Goal: Task Accomplishment & Management: Manage account settings

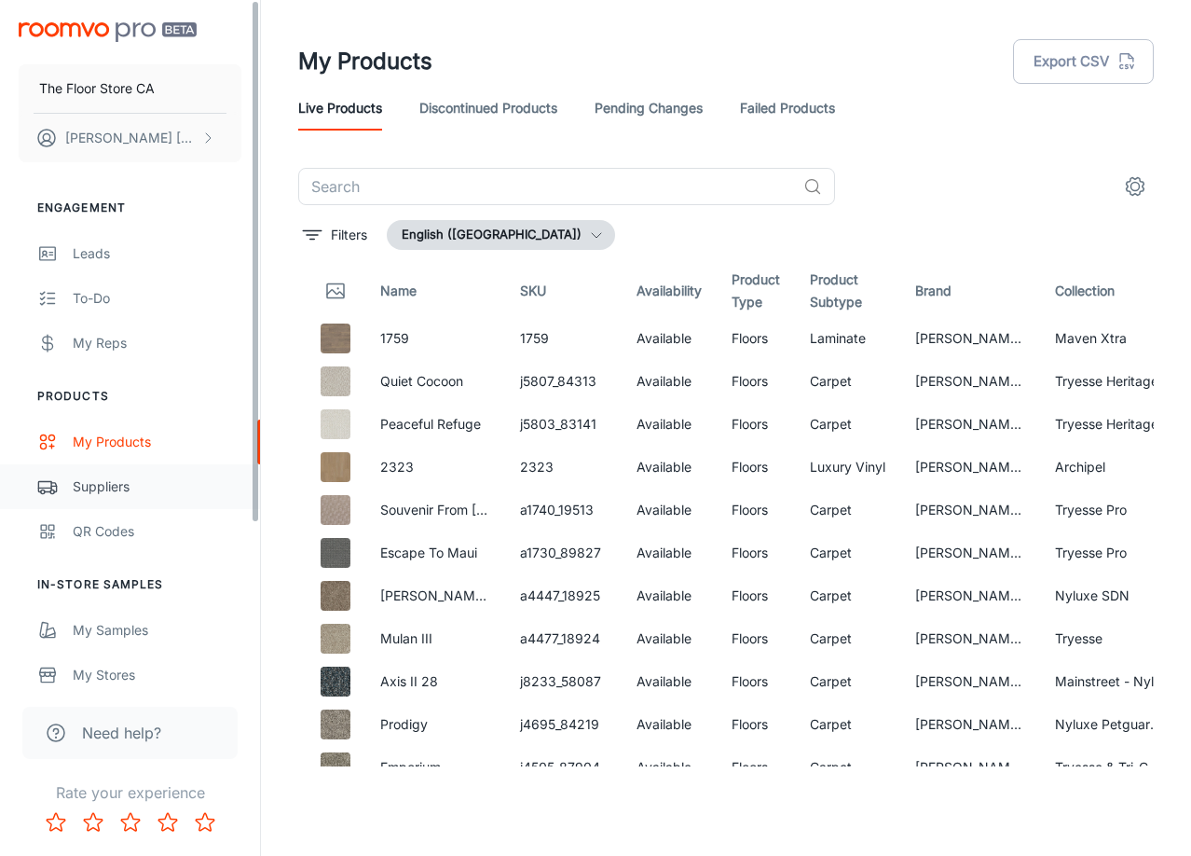
click at [97, 470] on link "Suppliers" at bounding box center [130, 486] width 260 height 45
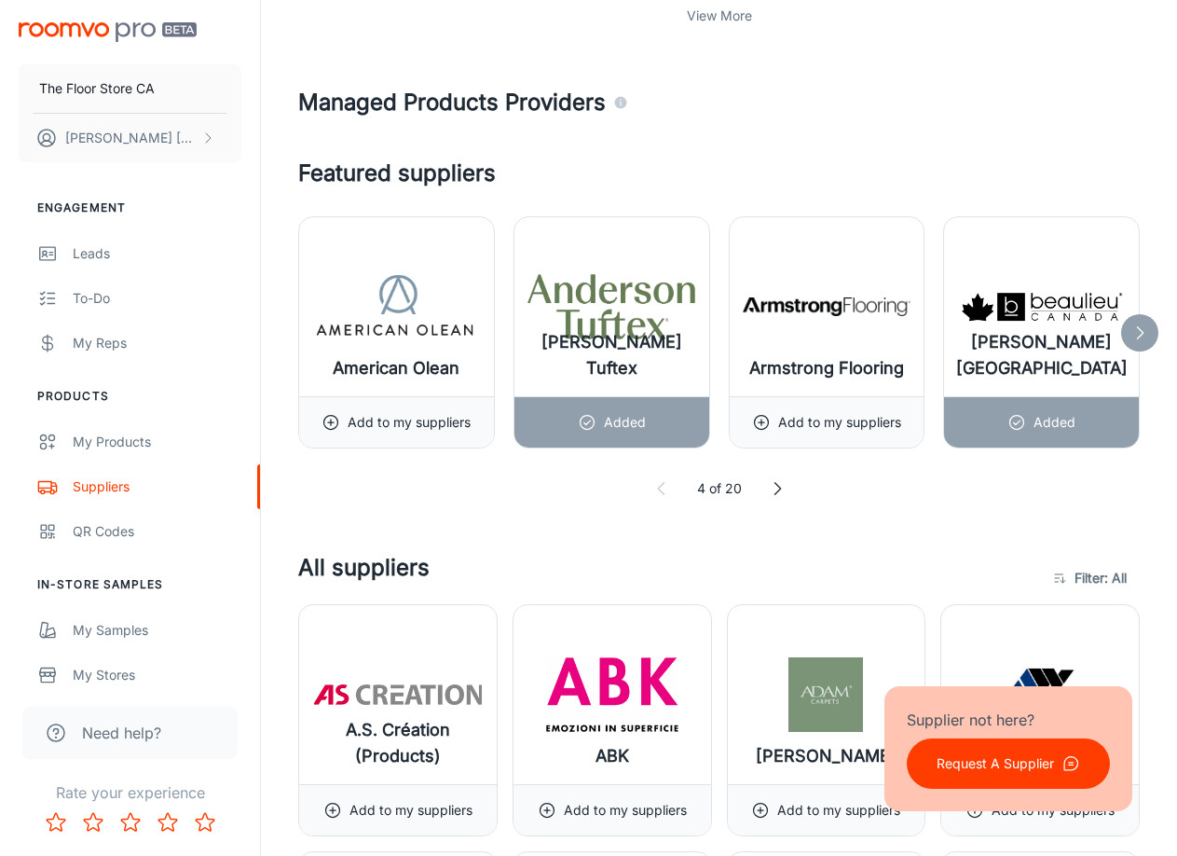
scroll to position [923, 0]
click at [1138, 337] on polyline at bounding box center [1141, 331] width 6 height 12
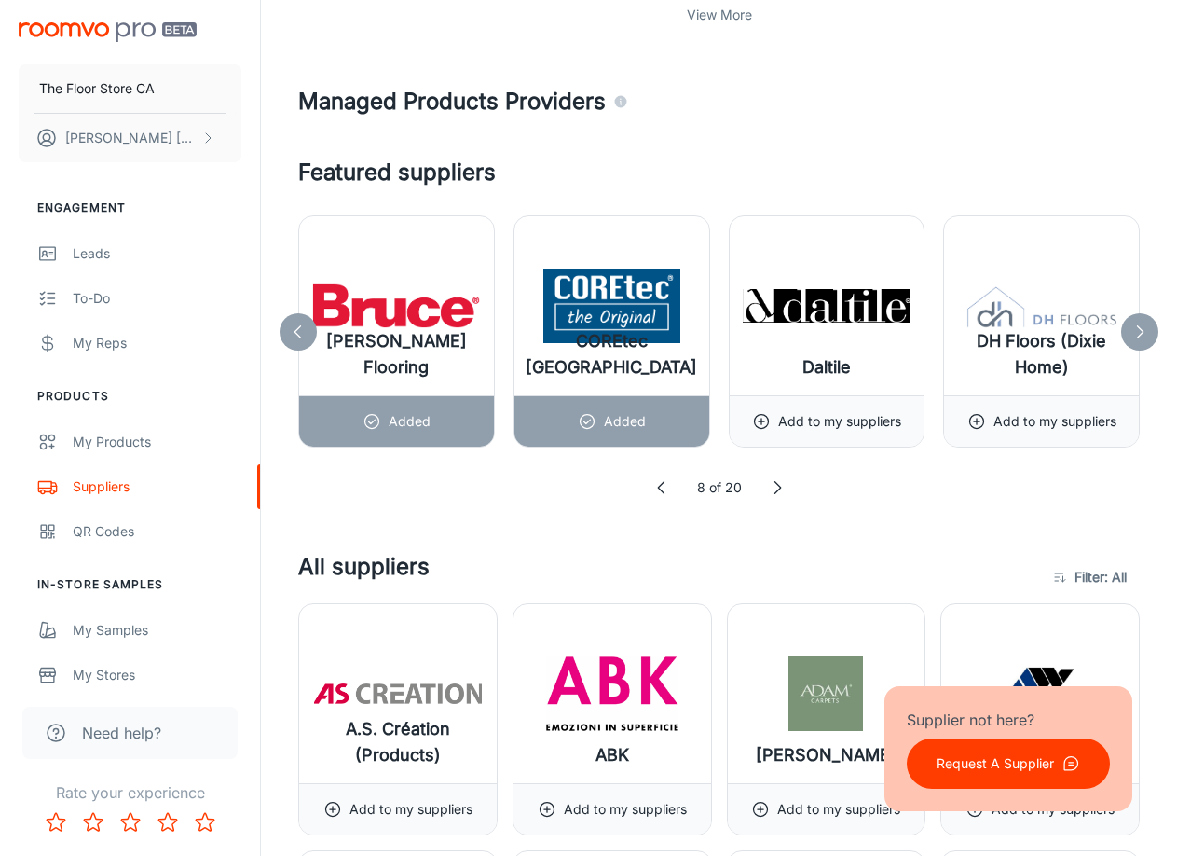
click at [1138, 337] on polyline at bounding box center [1141, 331] width 6 height 12
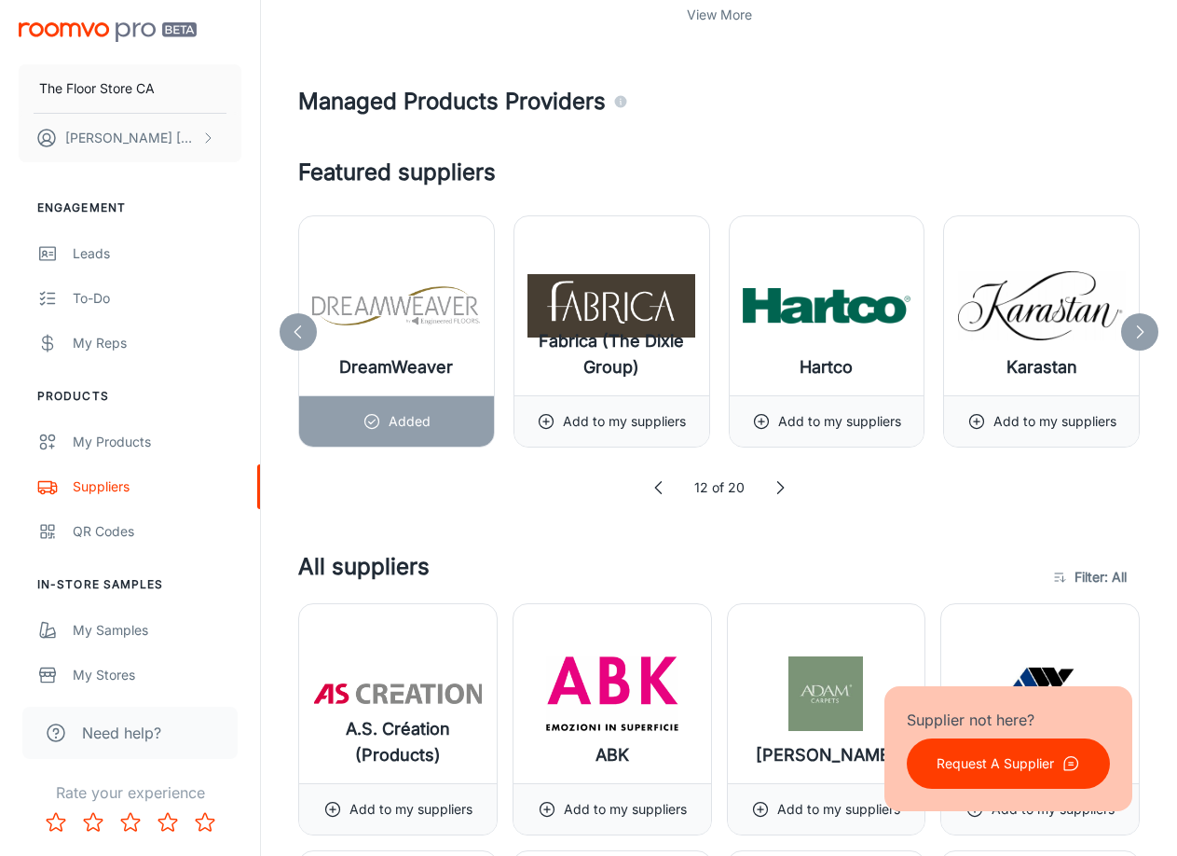
click at [1138, 337] on polyline at bounding box center [1141, 331] width 6 height 12
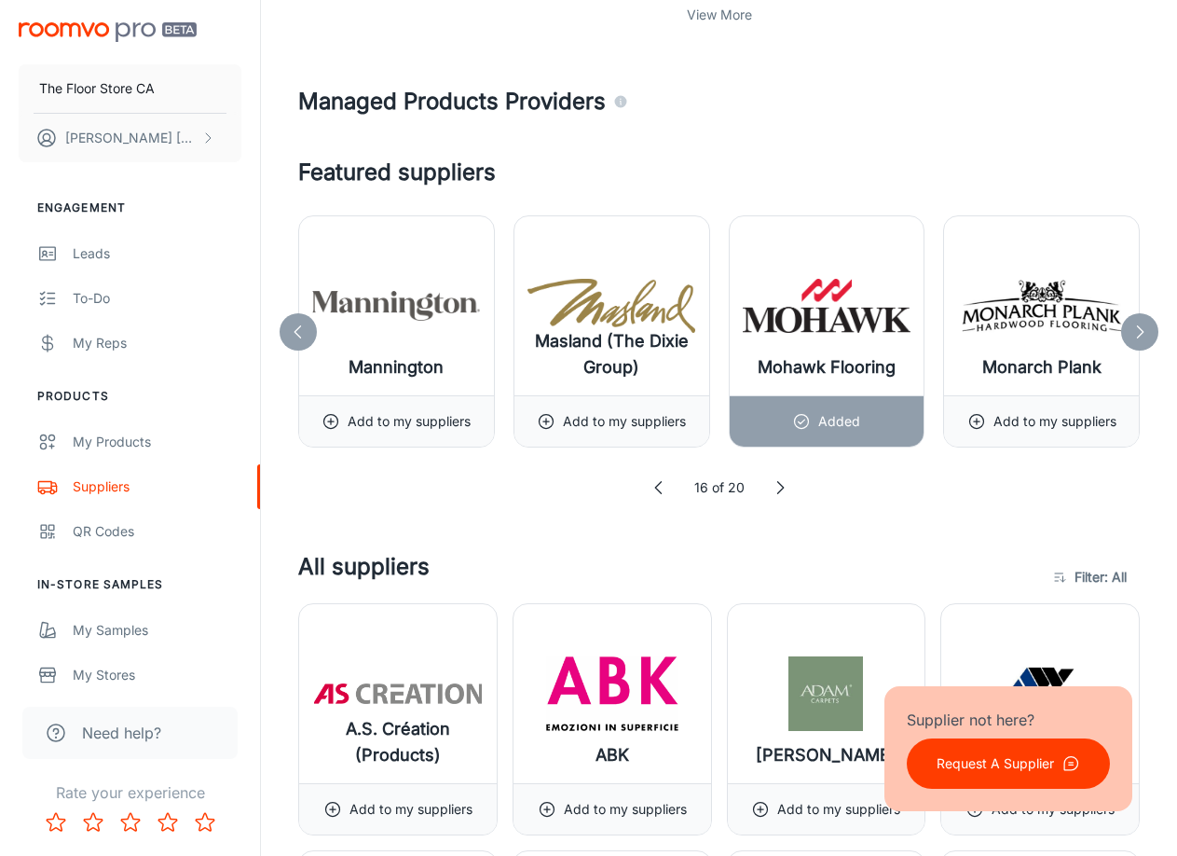
click at [1138, 337] on polyline at bounding box center [1141, 331] width 6 height 12
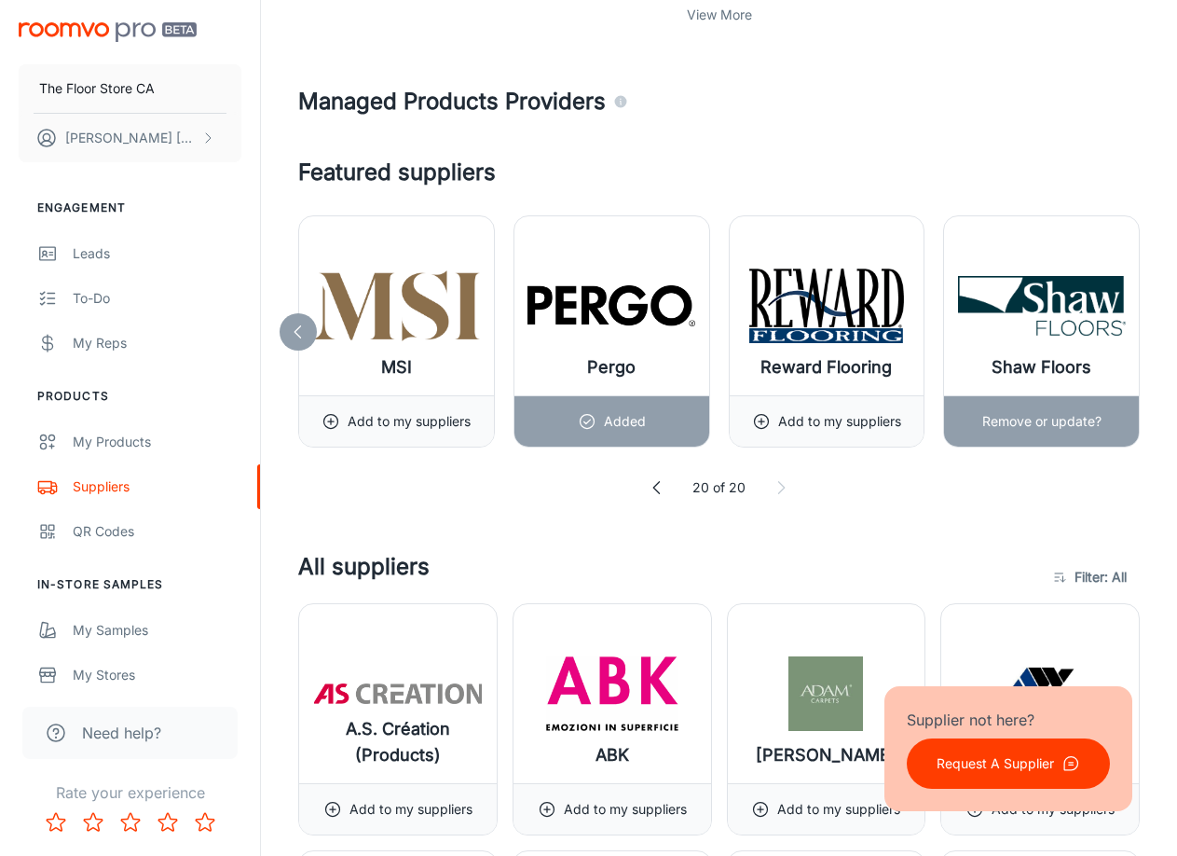
click at [1138, 337] on div "Shaw Floors" at bounding box center [1041, 305] width 195 height 179
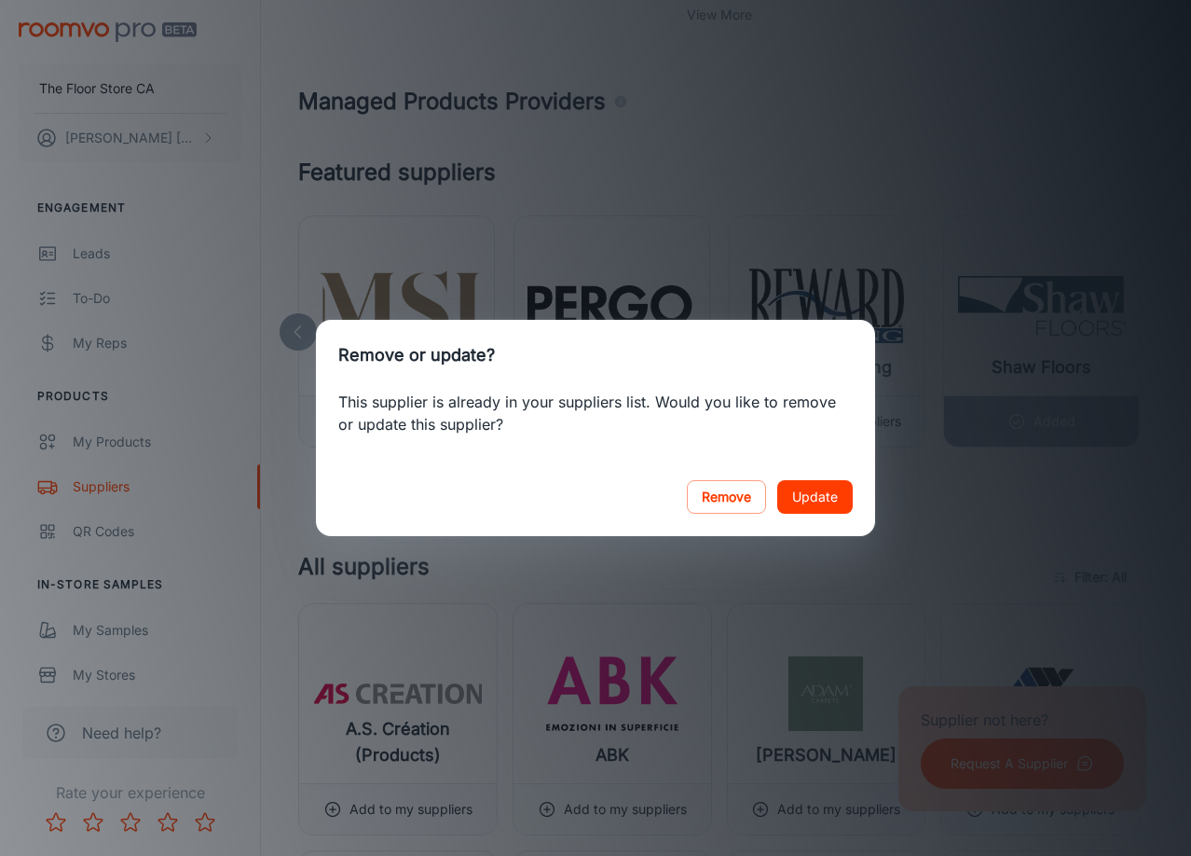
click at [830, 510] on button "Update" at bounding box center [814, 497] width 75 height 34
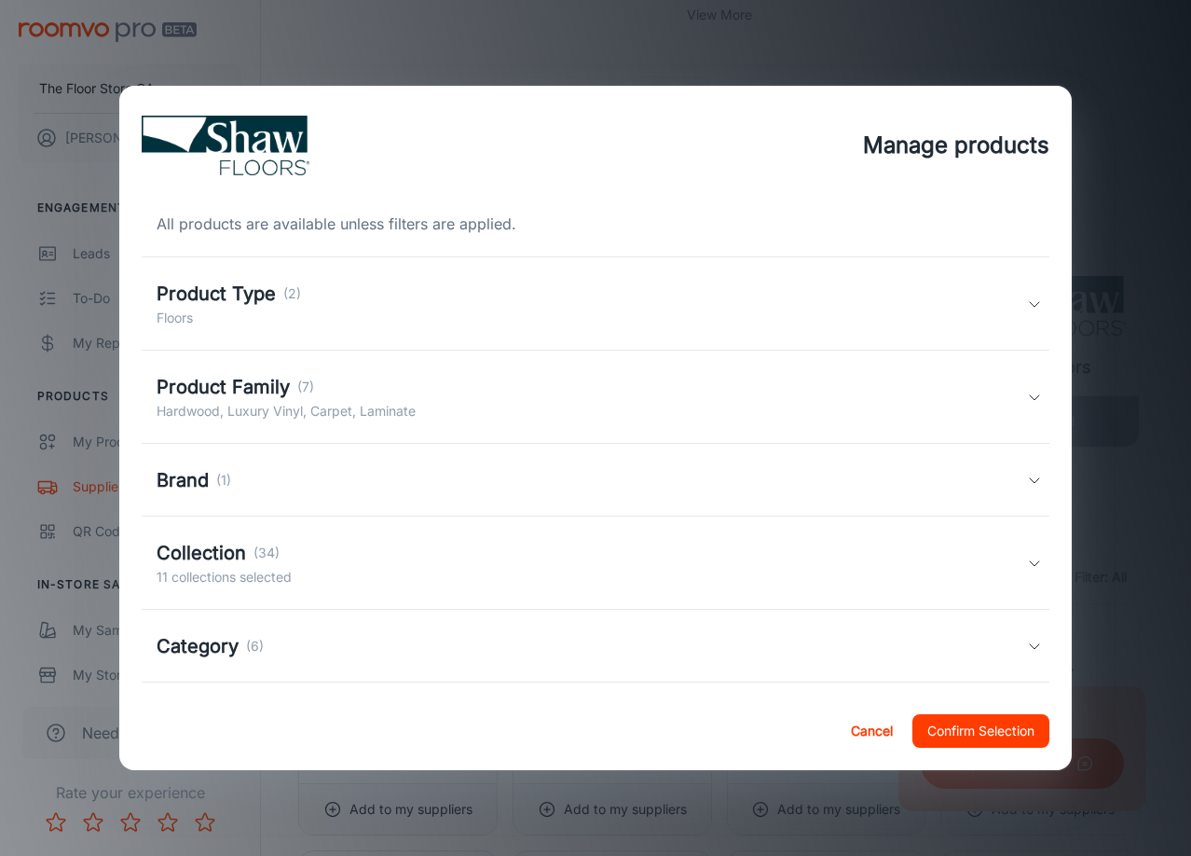
click at [940, 733] on button "Confirm Selection" at bounding box center [980, 731] width 137 height 34
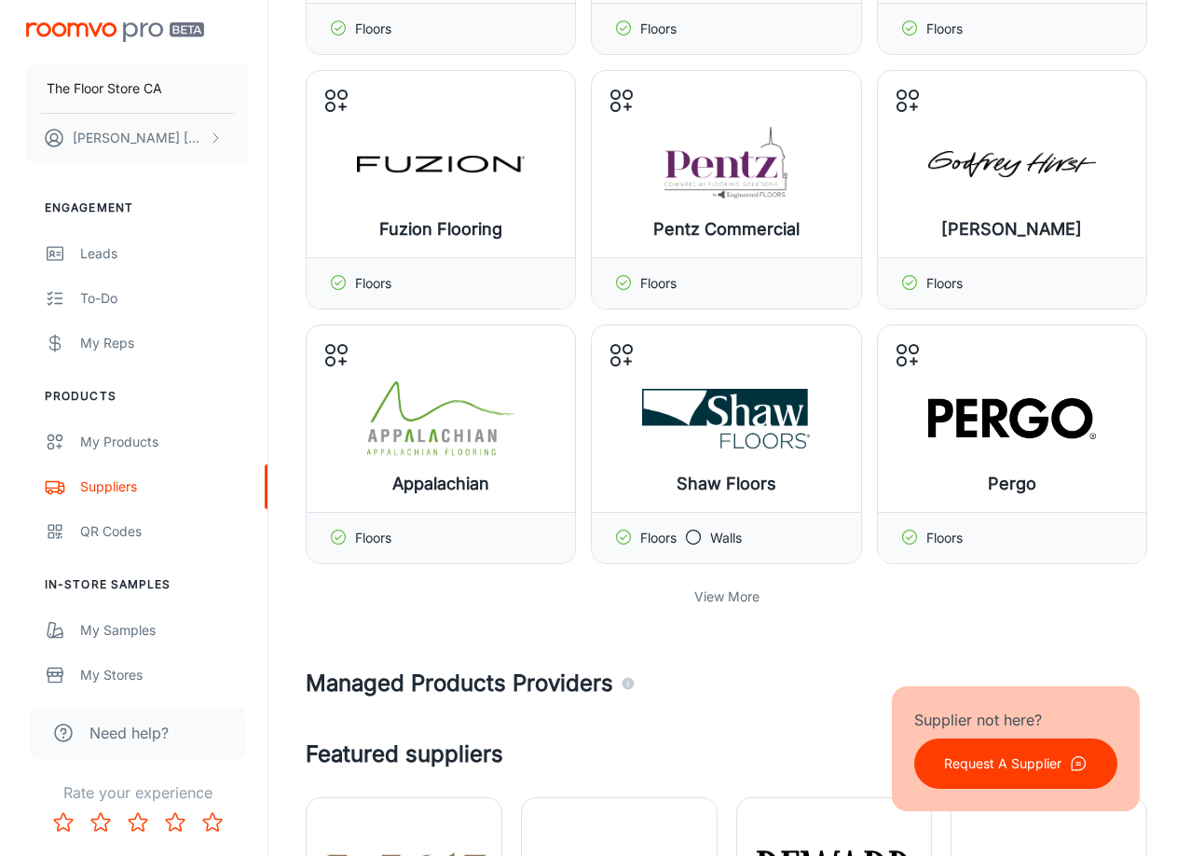
scroll to position [0, 0]
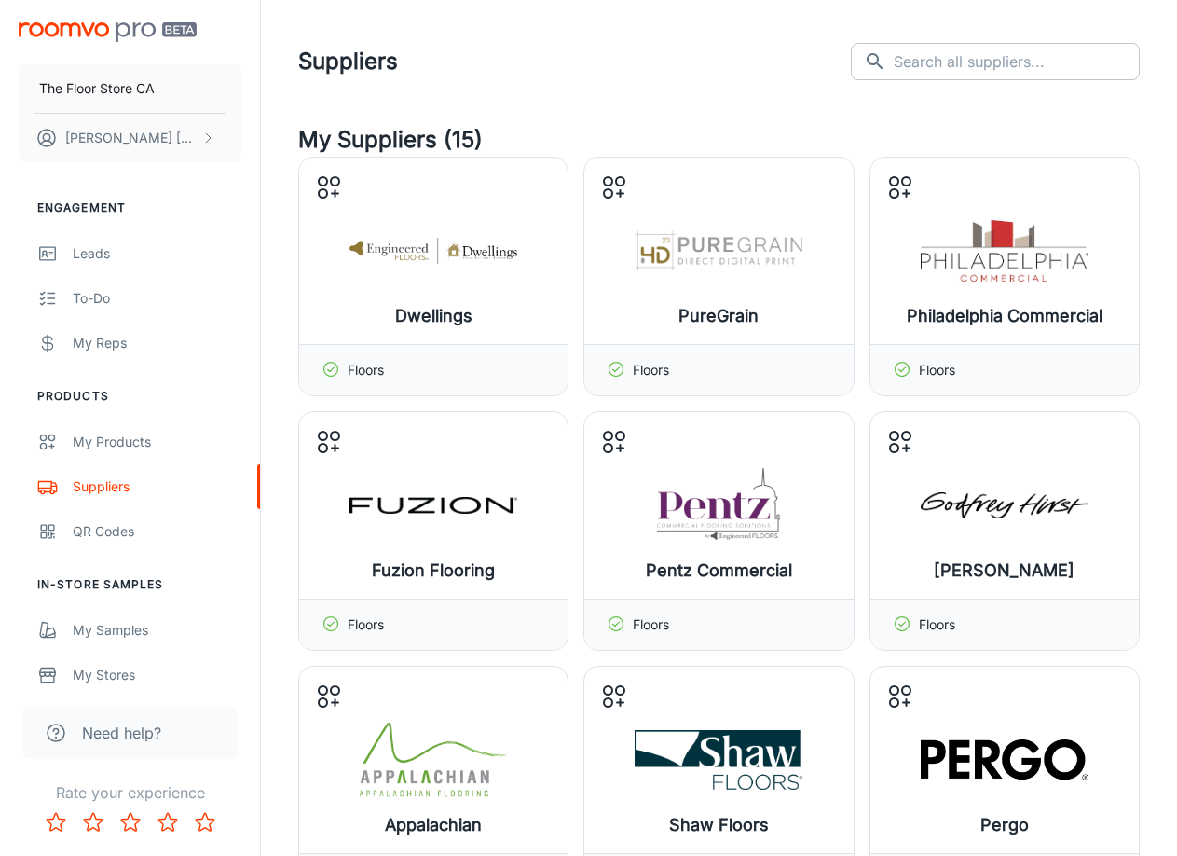
click at [1023, 66] on input "text" at bounding box center [1017, 61] width 246 height 37
type input "centura"
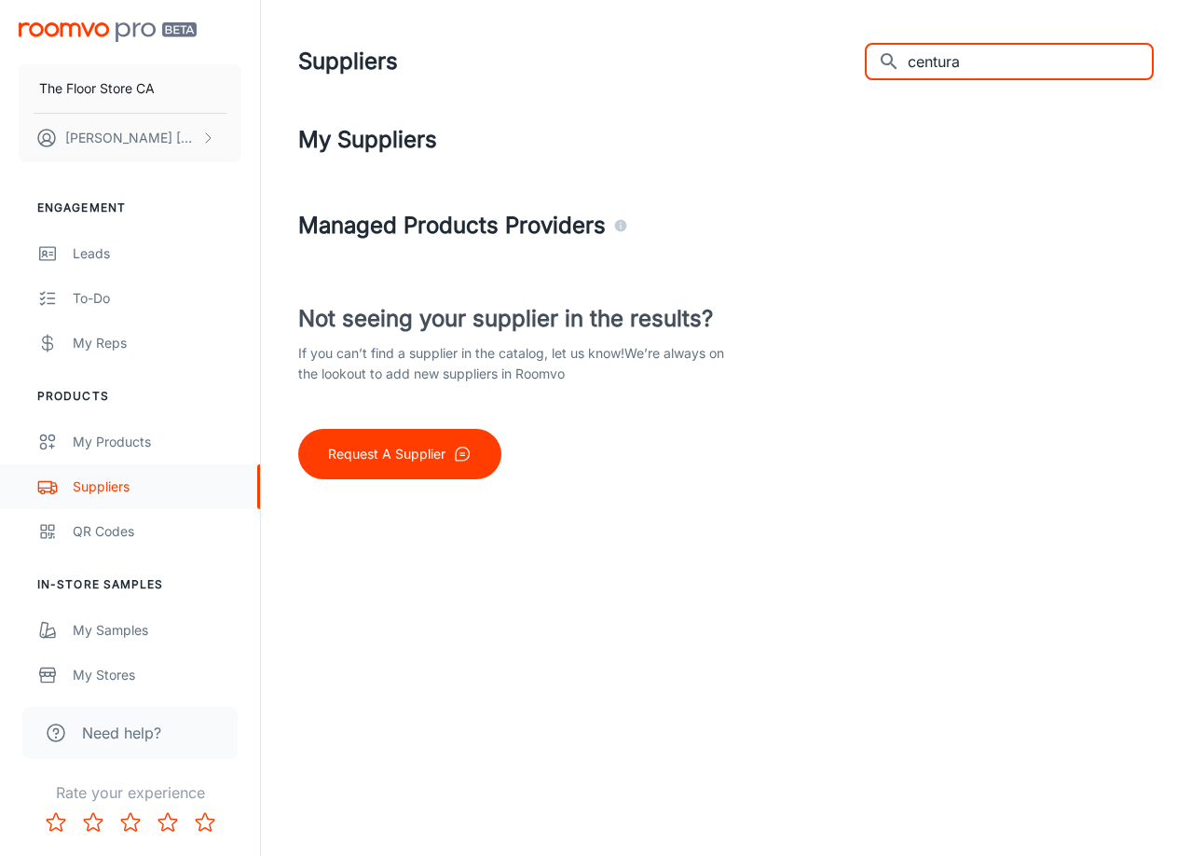
click at [100, 486] on div "Suppliers" at bounding box center [157, 486] width 169 height 21
drag, startPoint x: 1010, startPoint y: 58, endPoint x: 750, endPoint y: 77, distance: 260.8
click at [784, 79] on div "Suppliers ​ centura ​" at bounding box center [726, 61] width 856 height 48
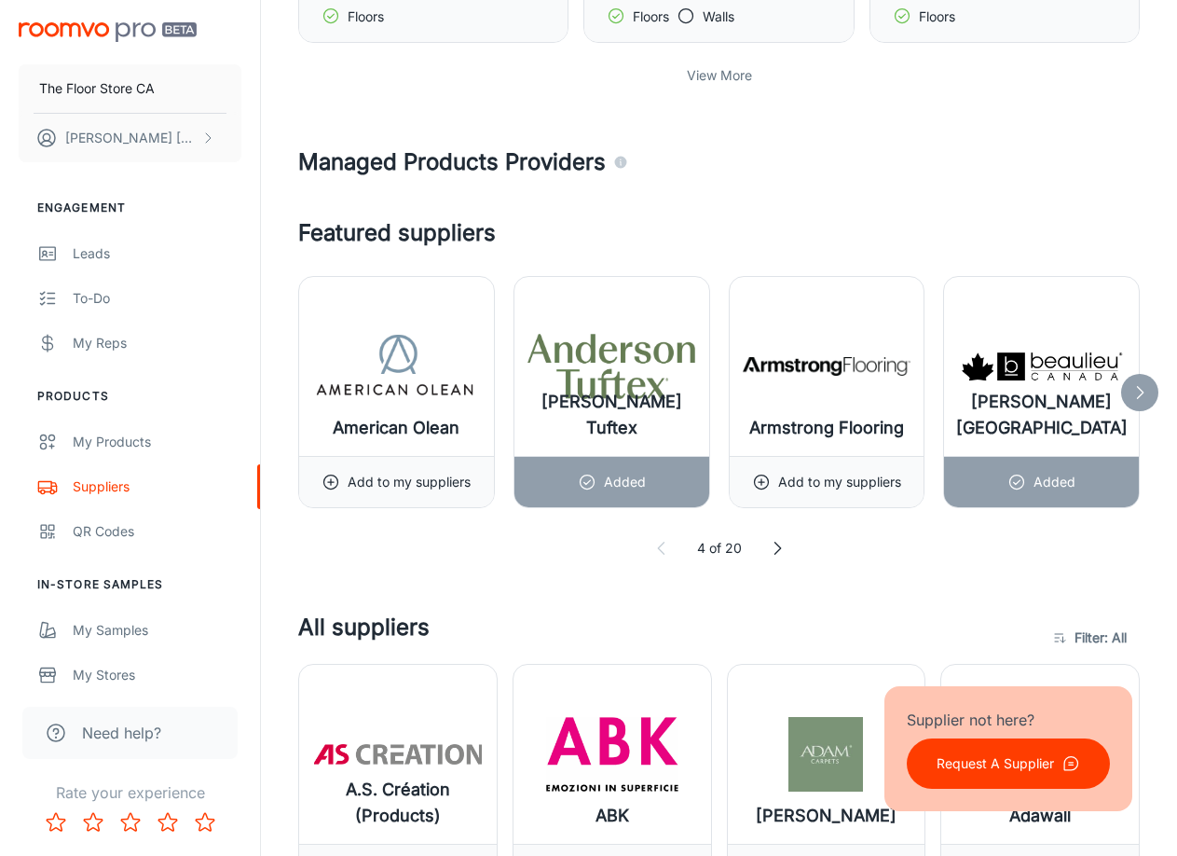
scroll to position [866, 0]
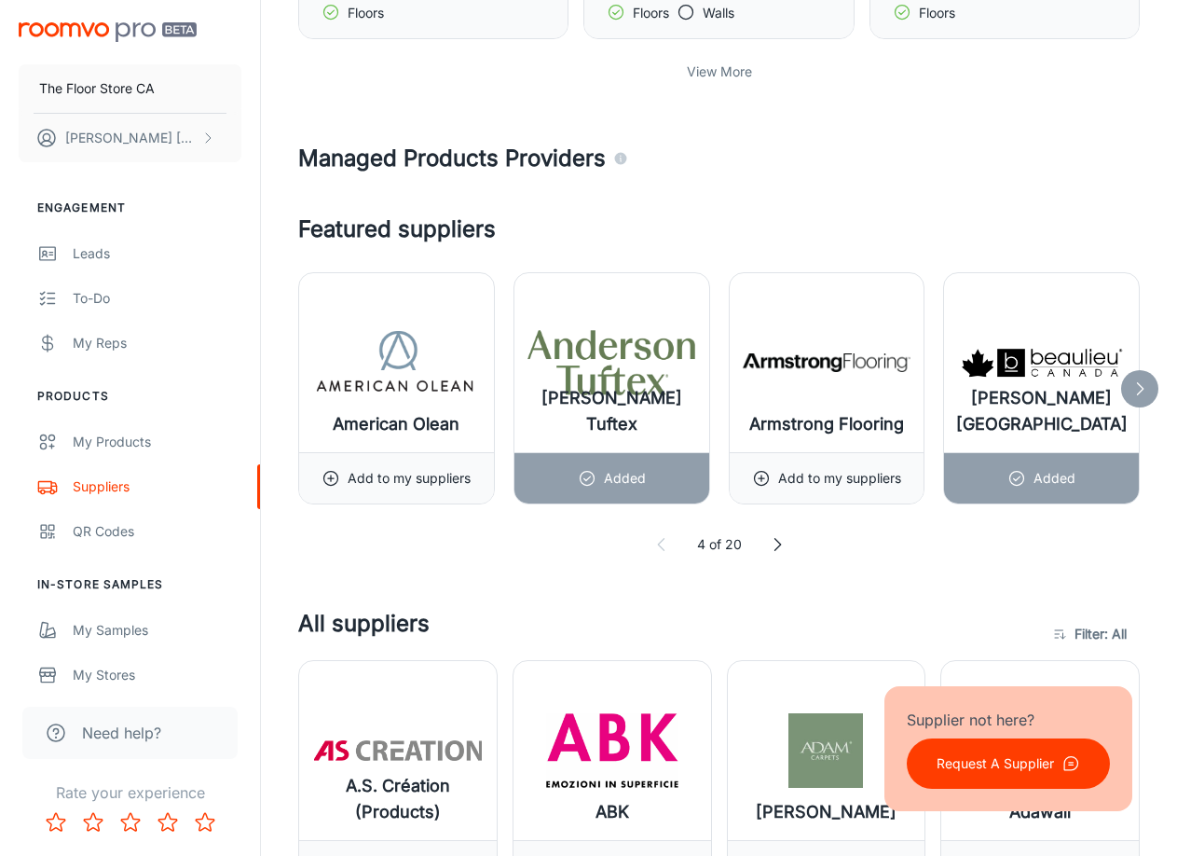
click at [777, 550] on icon at bounding box center [777, 544] width 19 height 19
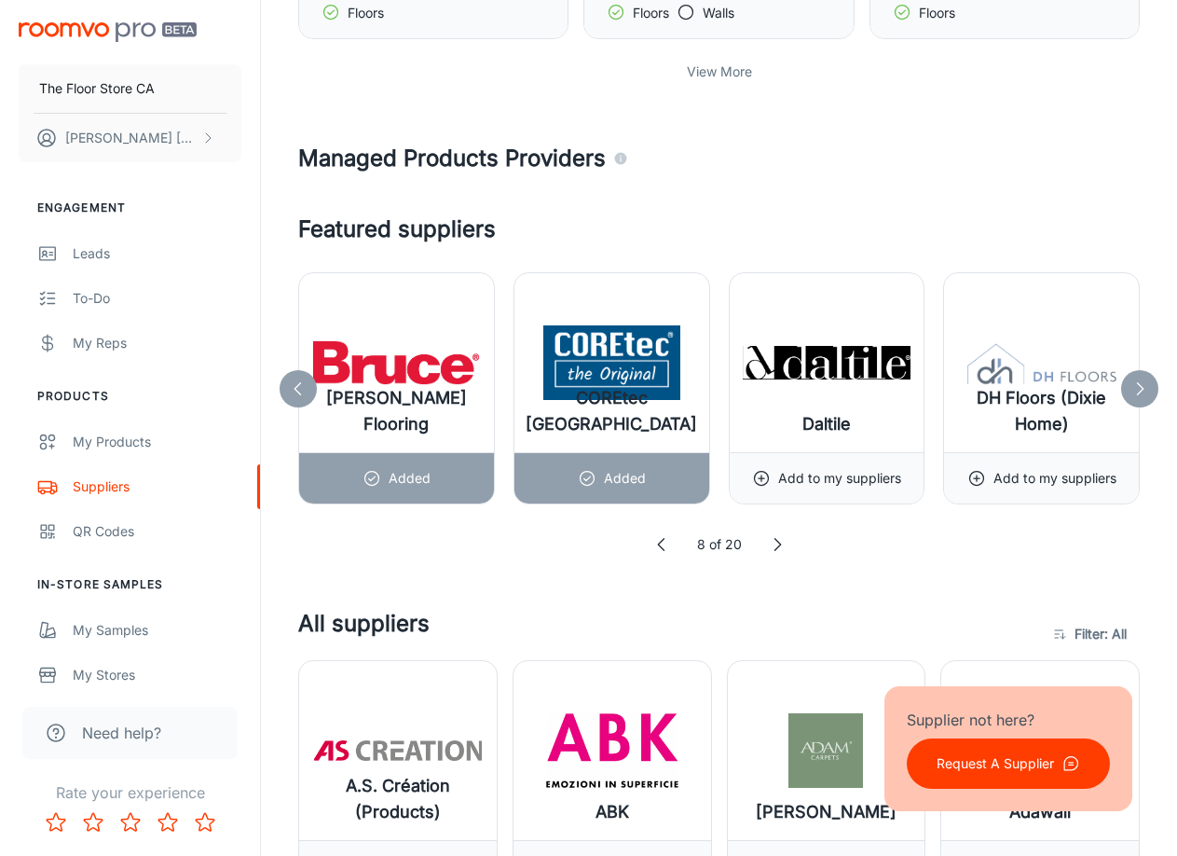
click at [777, 550] on icon at bounding box center [777, 544] width 19 height 19
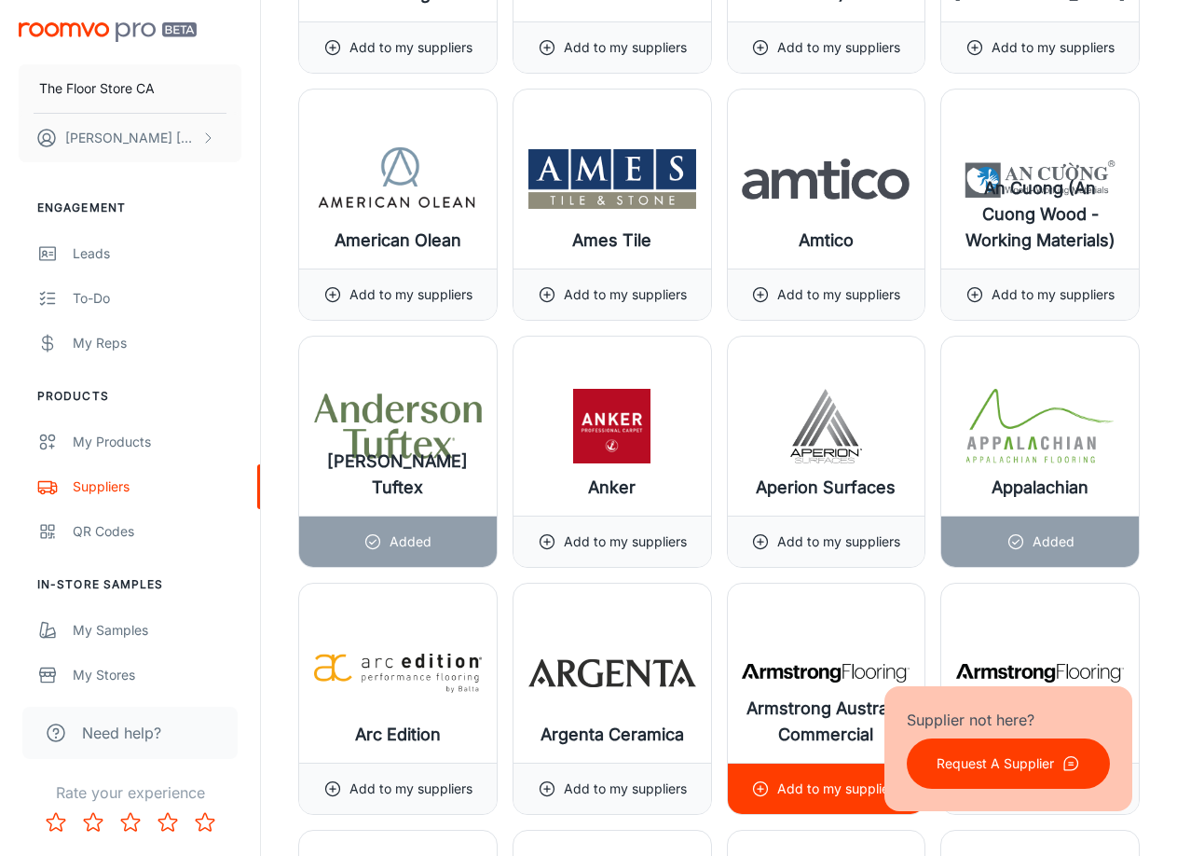
scroll to position [1911, 0]
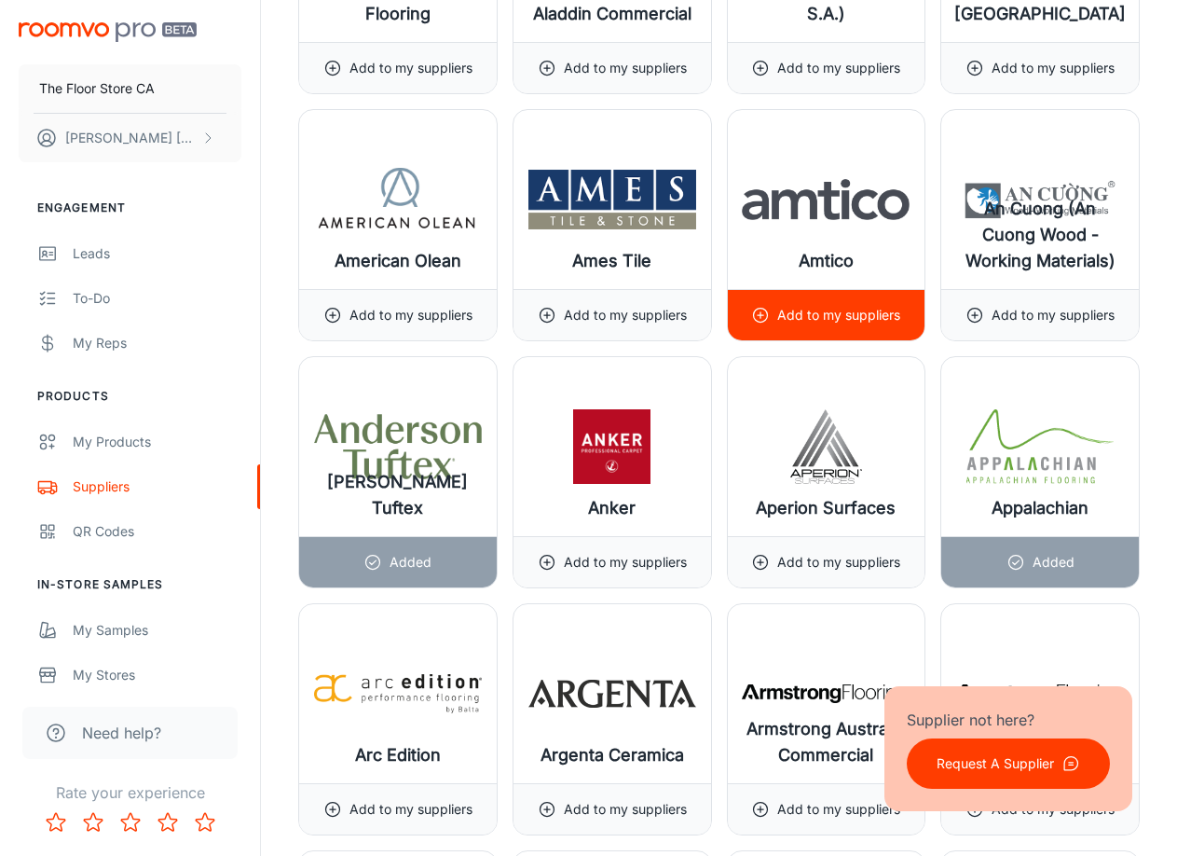
click at [819, 313] on p "Add to my suppliers" at bounding box center [838, 315] width 123 height 21
click at [806, 309] on p "Remove or update?" at bounding box center [825, 315] width 119 height 21
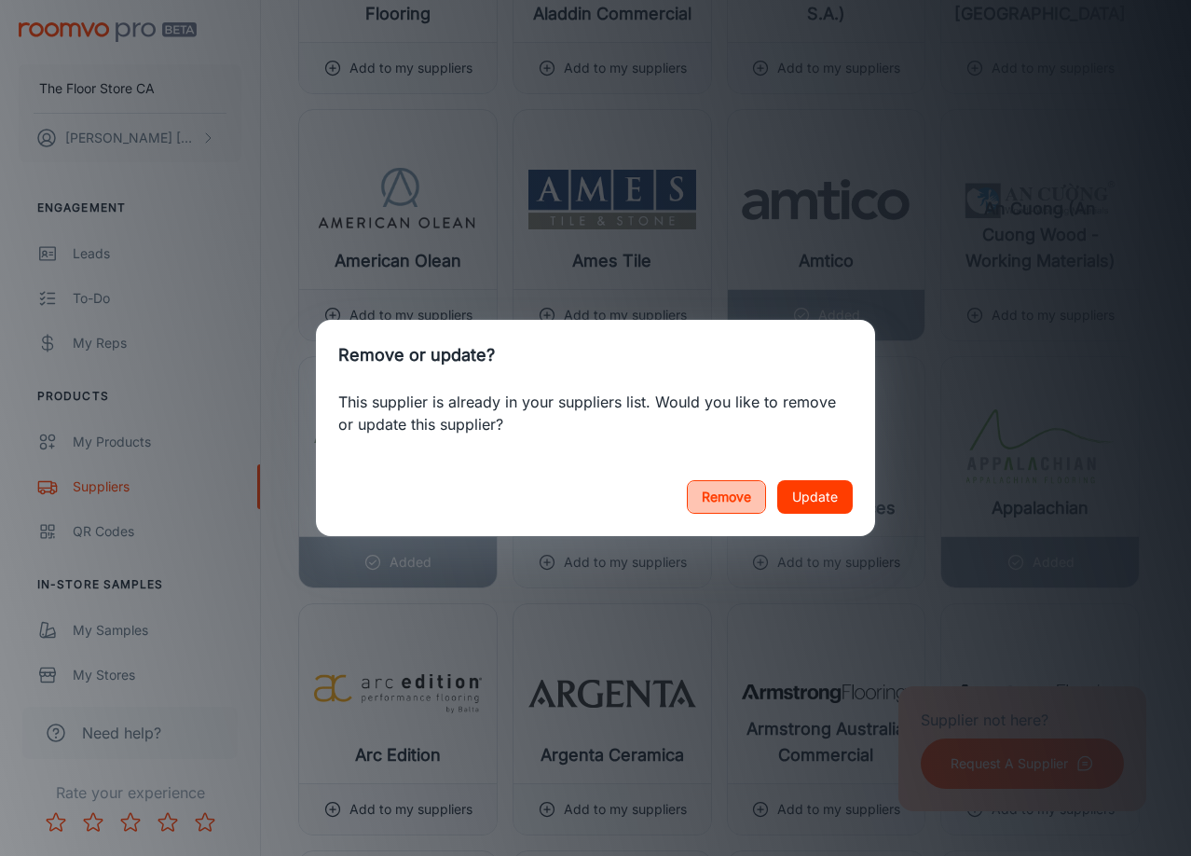
click at [727, 494] on button "Remove" at bounding box center [726, 497] width 79 height 34
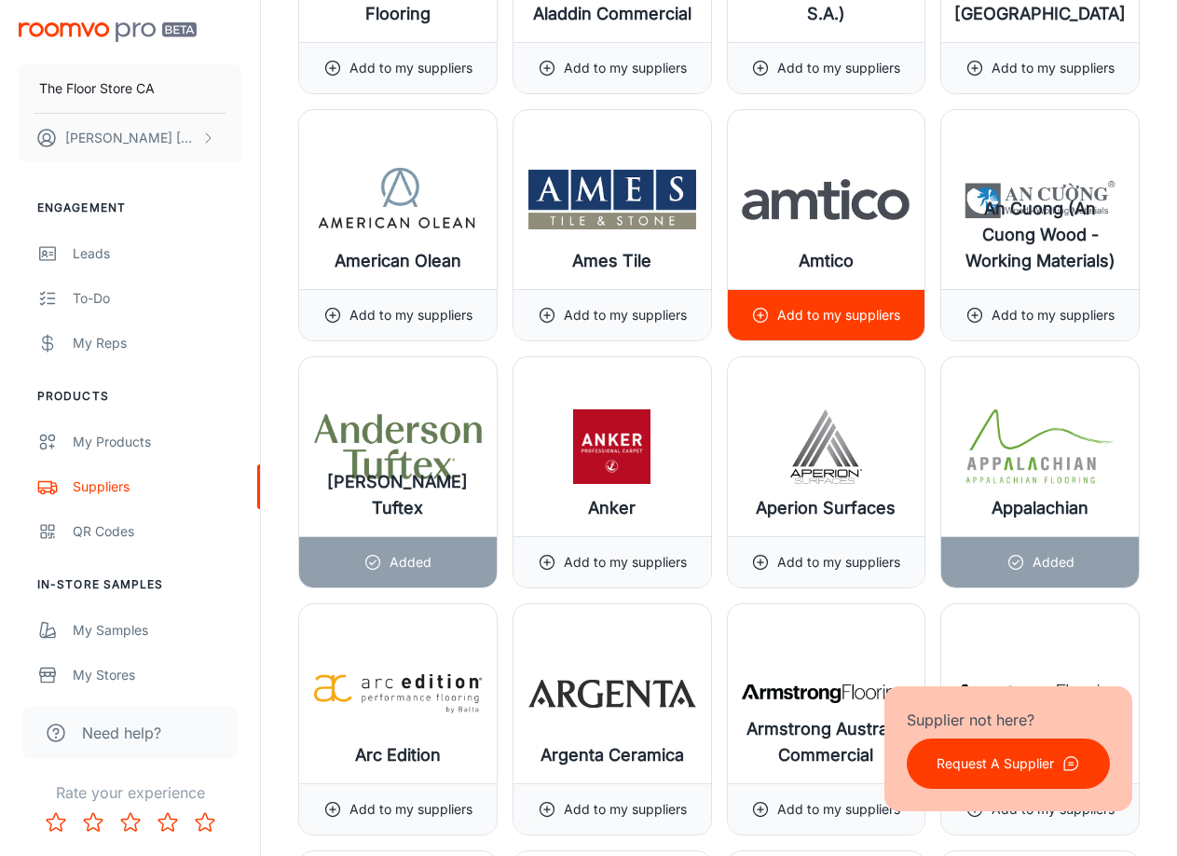
click at [845, 198] on img at bounding box center [826, 199] width 168 height 75
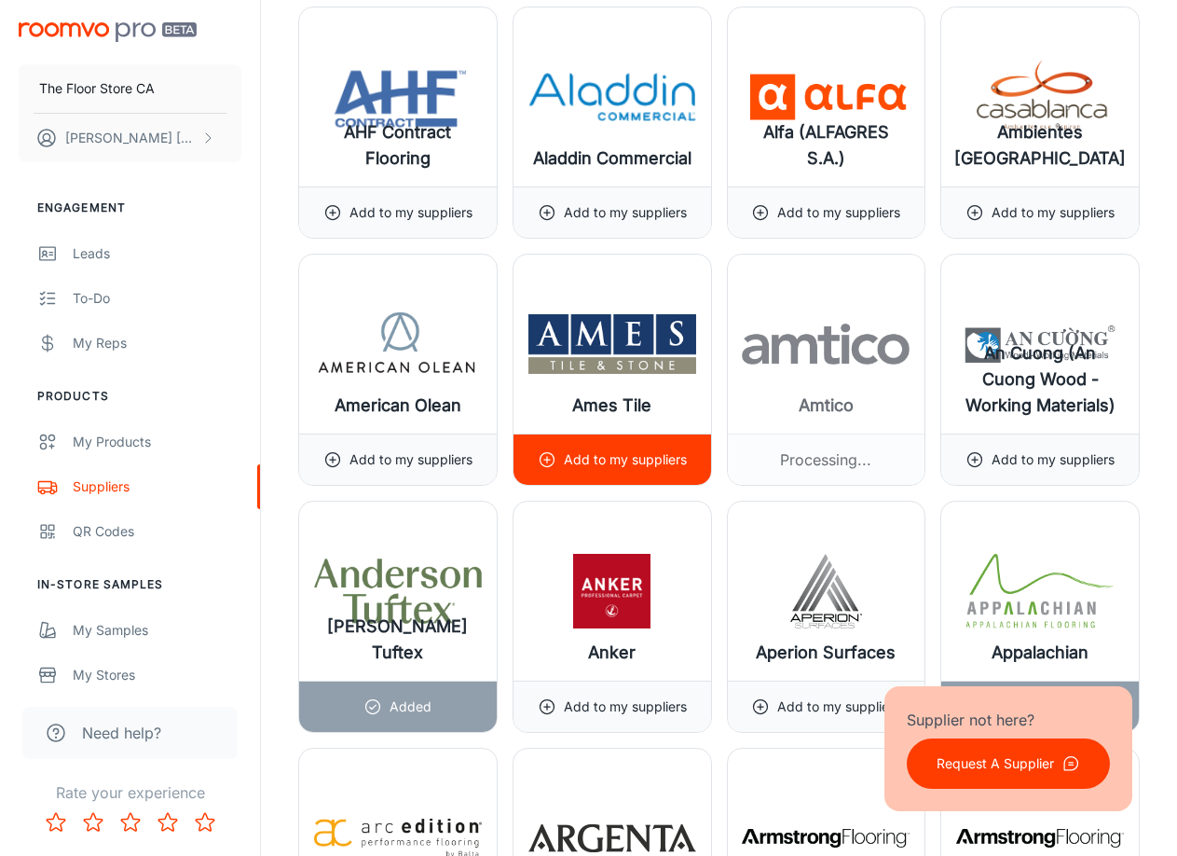
scroll to position [1743, 0]
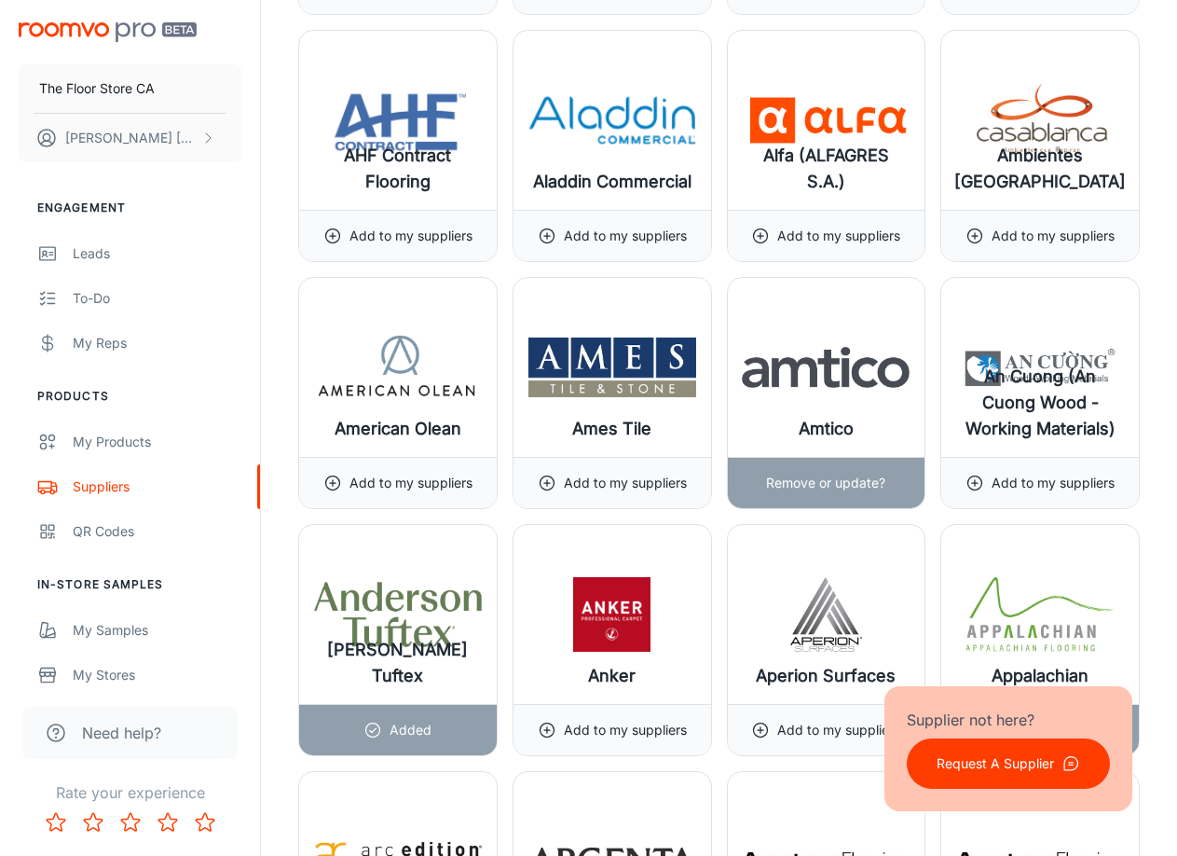
click at [851, 350] on img at bounding box center [826, 367] width 168 height 75
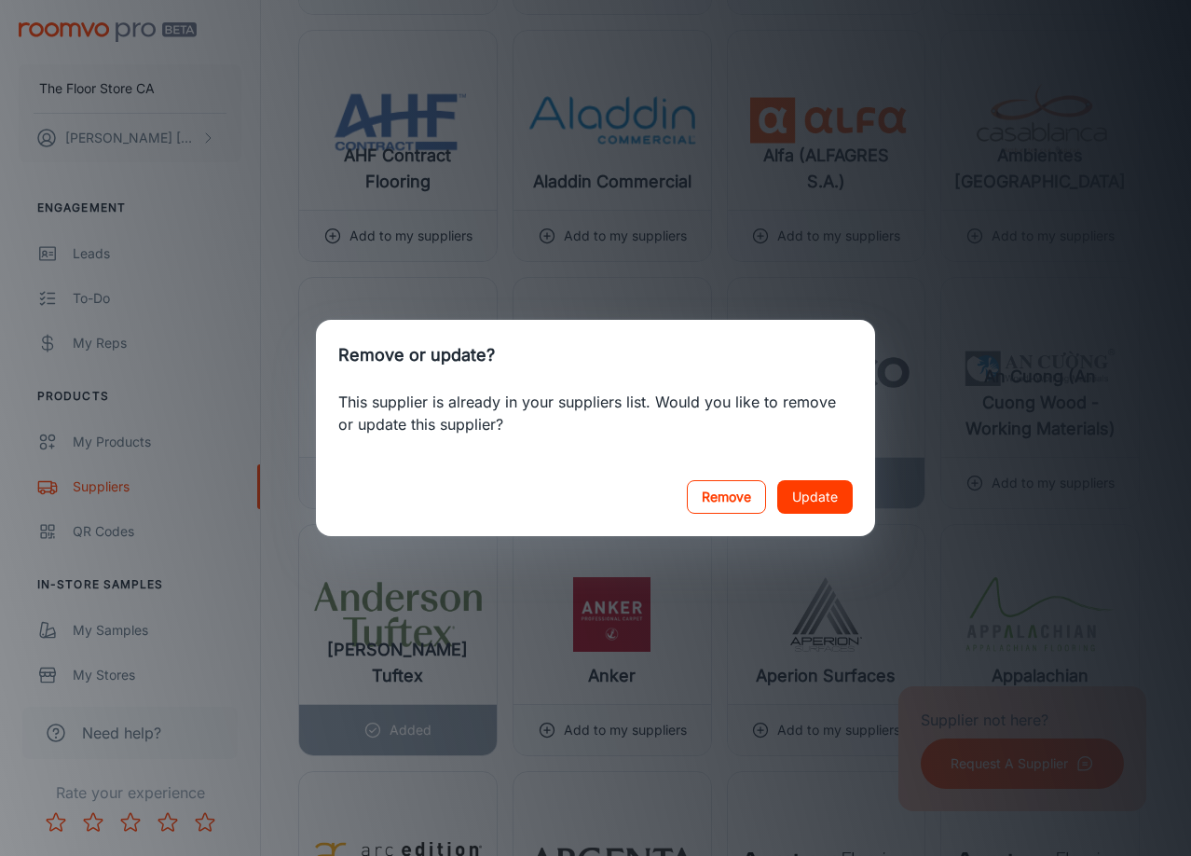
click at [725, 506] on button "Remove" at bounding box center [726, 497] width 79 height 34
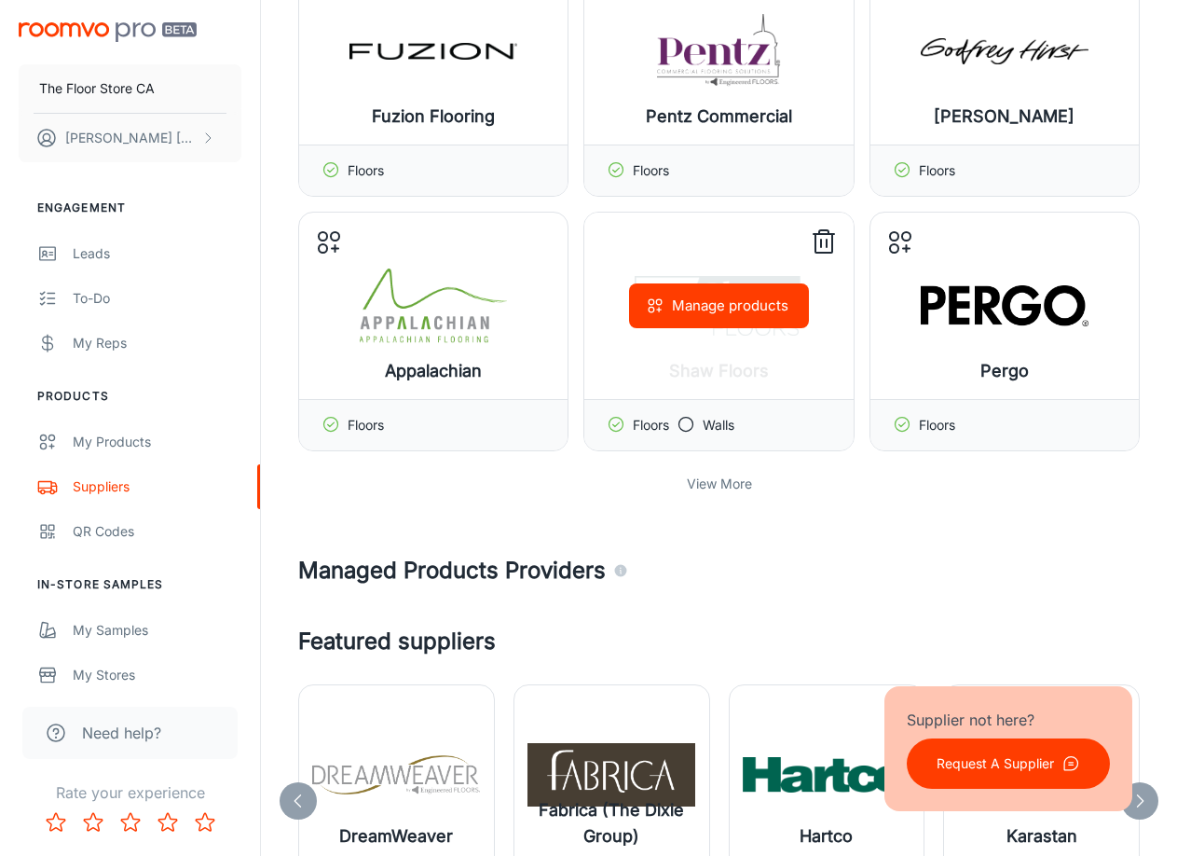
scroll to position [312, 0]
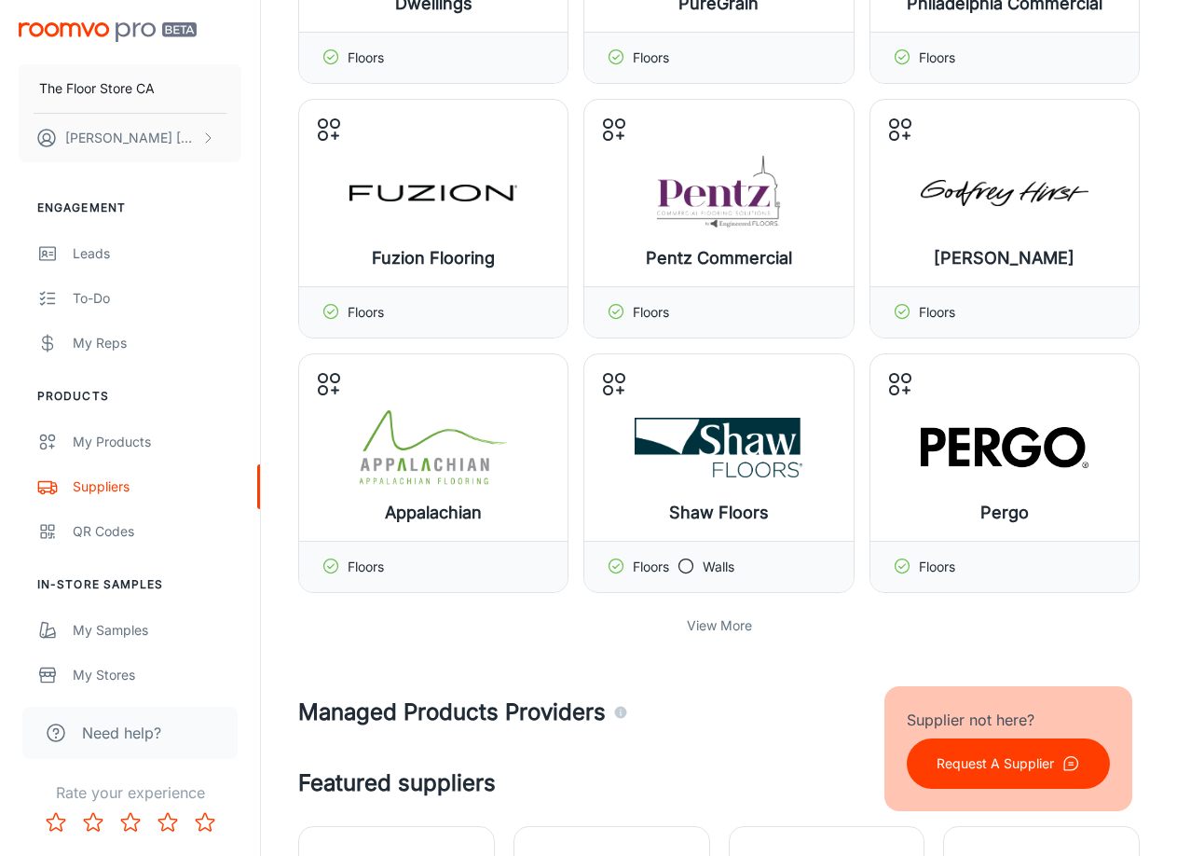
click at [703, 637] on div "View More" at bounding box center [719, 625] width 842 height 35
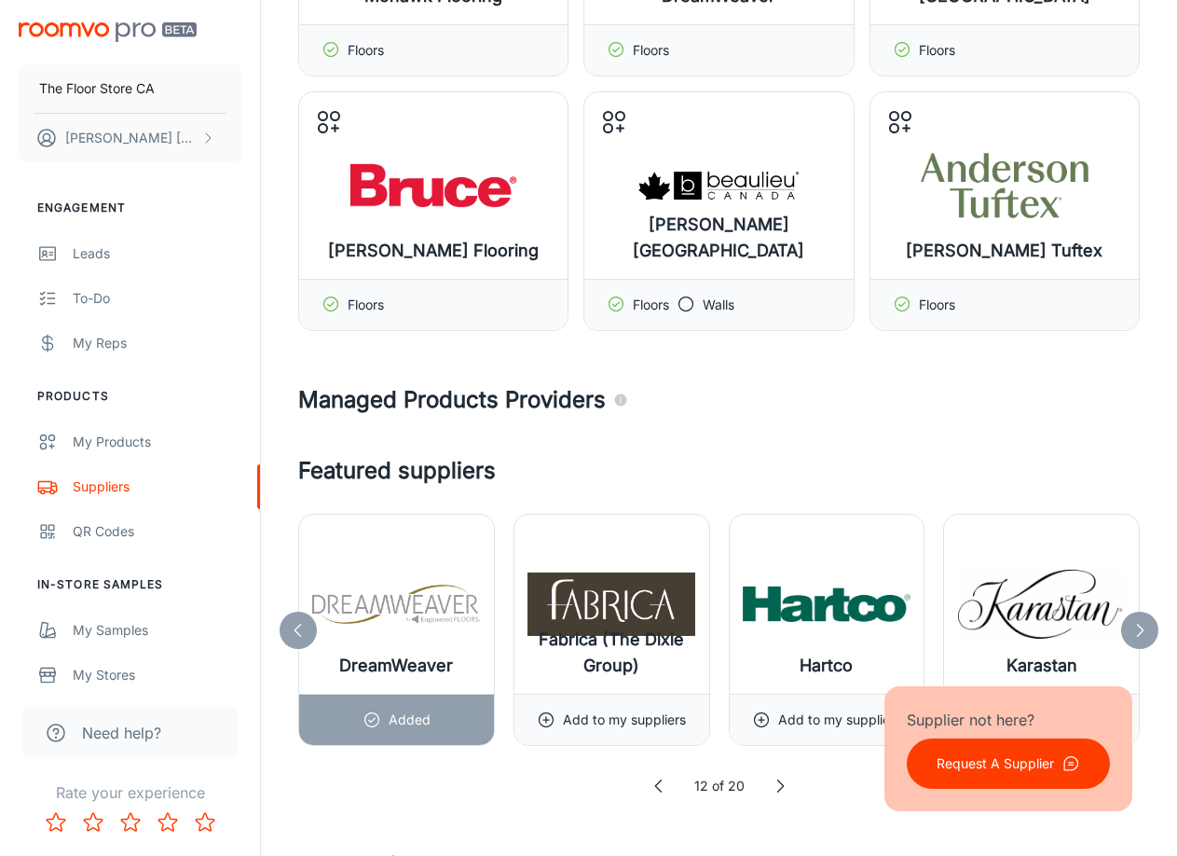
scroll to position [1503, 0]
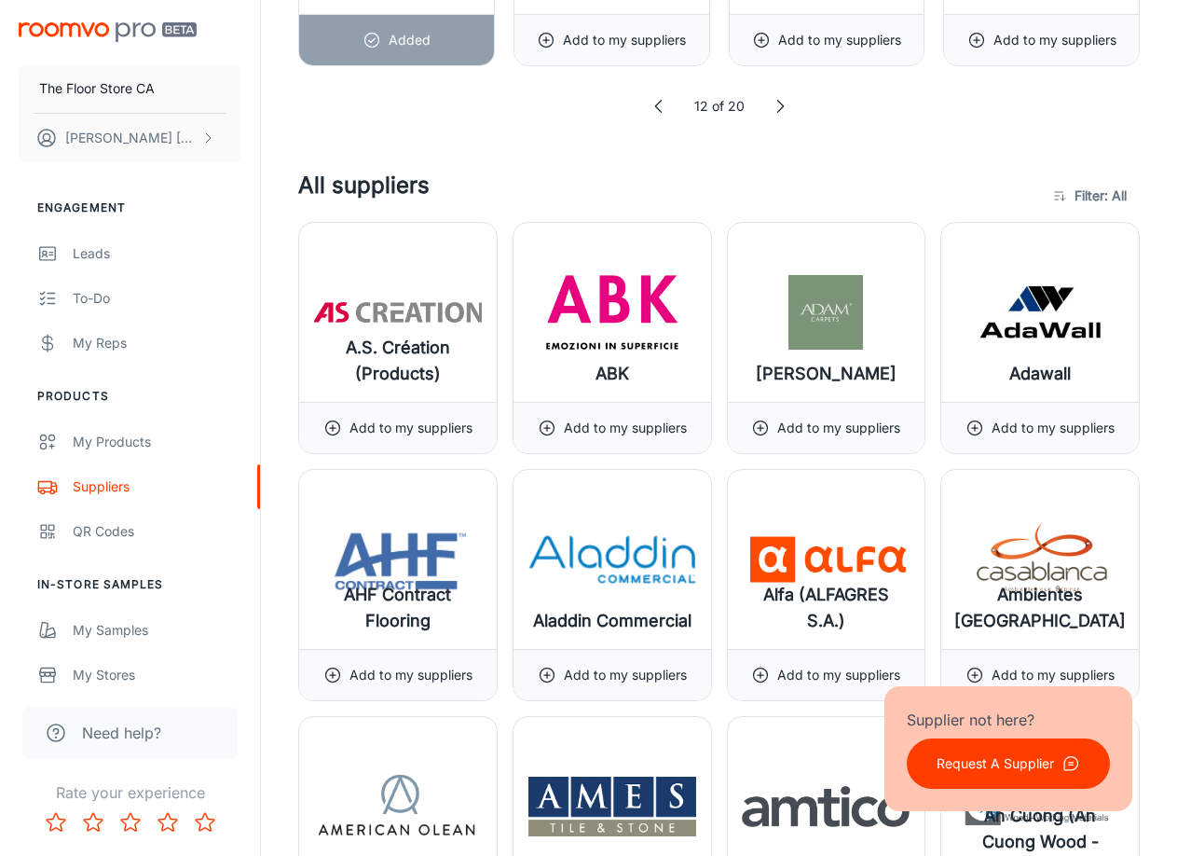
scroll to position [1822, 0]
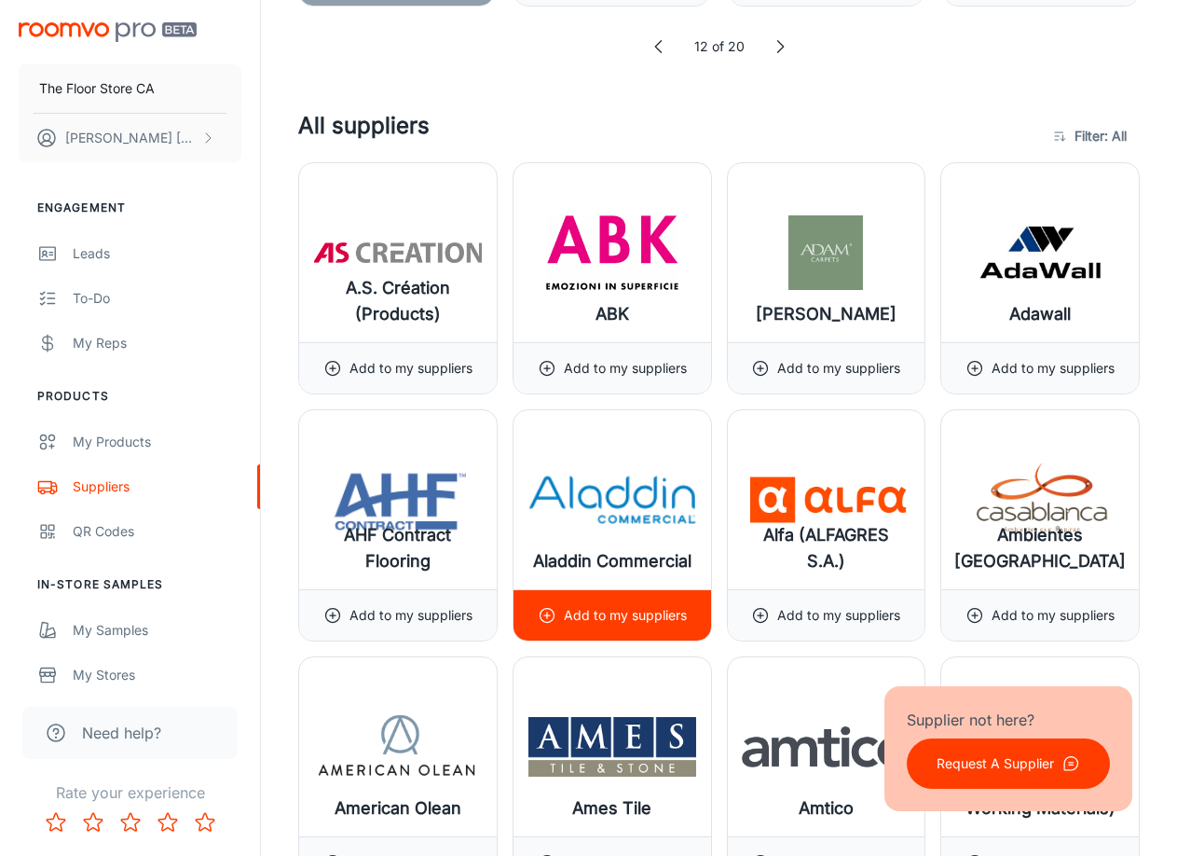
click at [621, 525] on img at bounding box center [612, 499] width 168 height 75
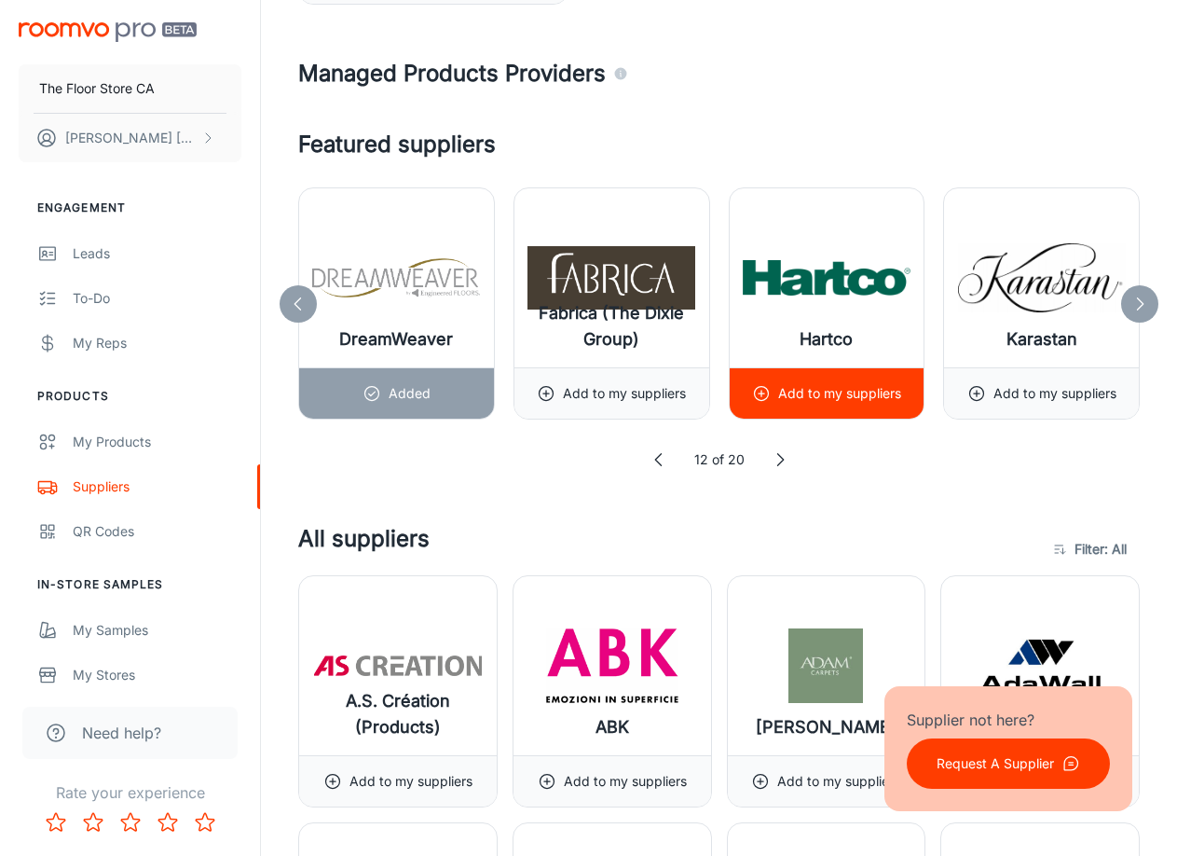
scroll to position [1654, 0]
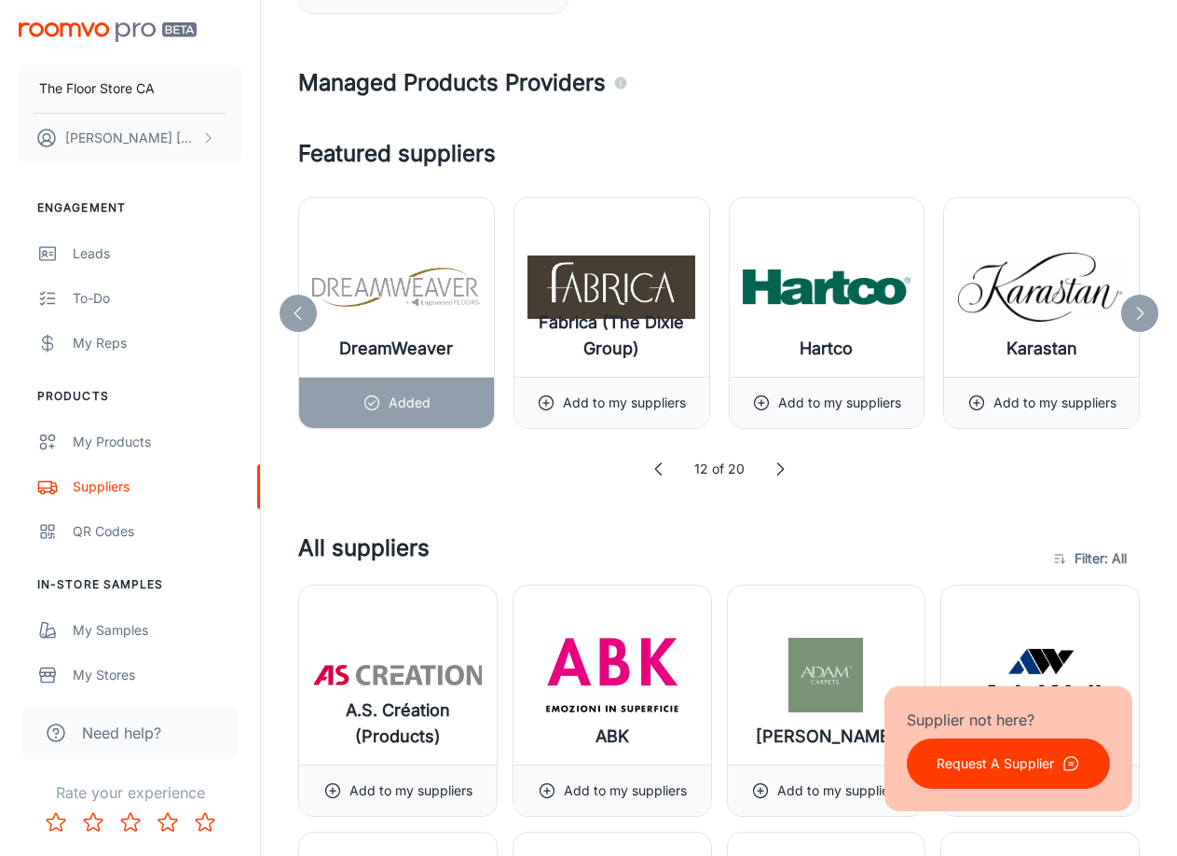
click at [780, 478] on div "12 of 20" at bounding box center [719, 469] width 842 height 21
click at [784, 468] on icon at bounding box center [780, 469] width 19 height 19
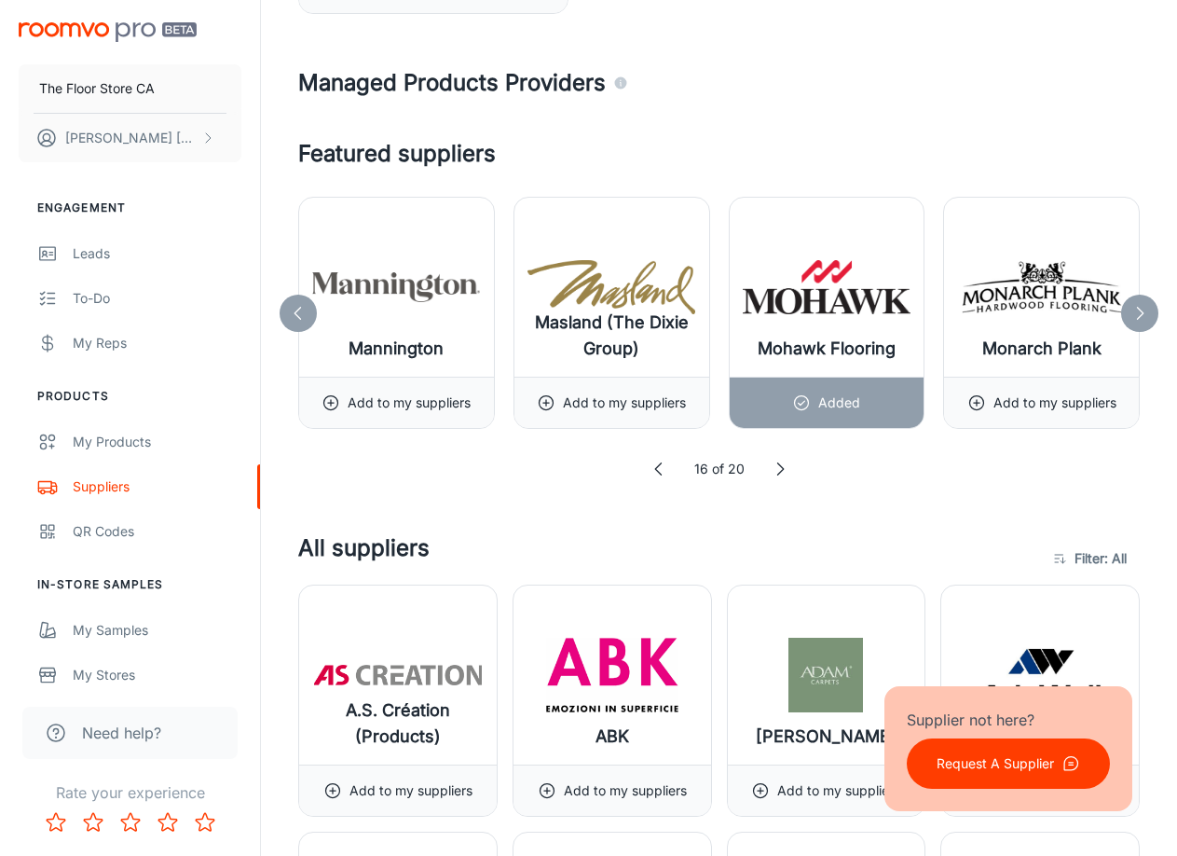
click at [1146, 318] on icon at bounding box center [1140, 313] width 19 height 19
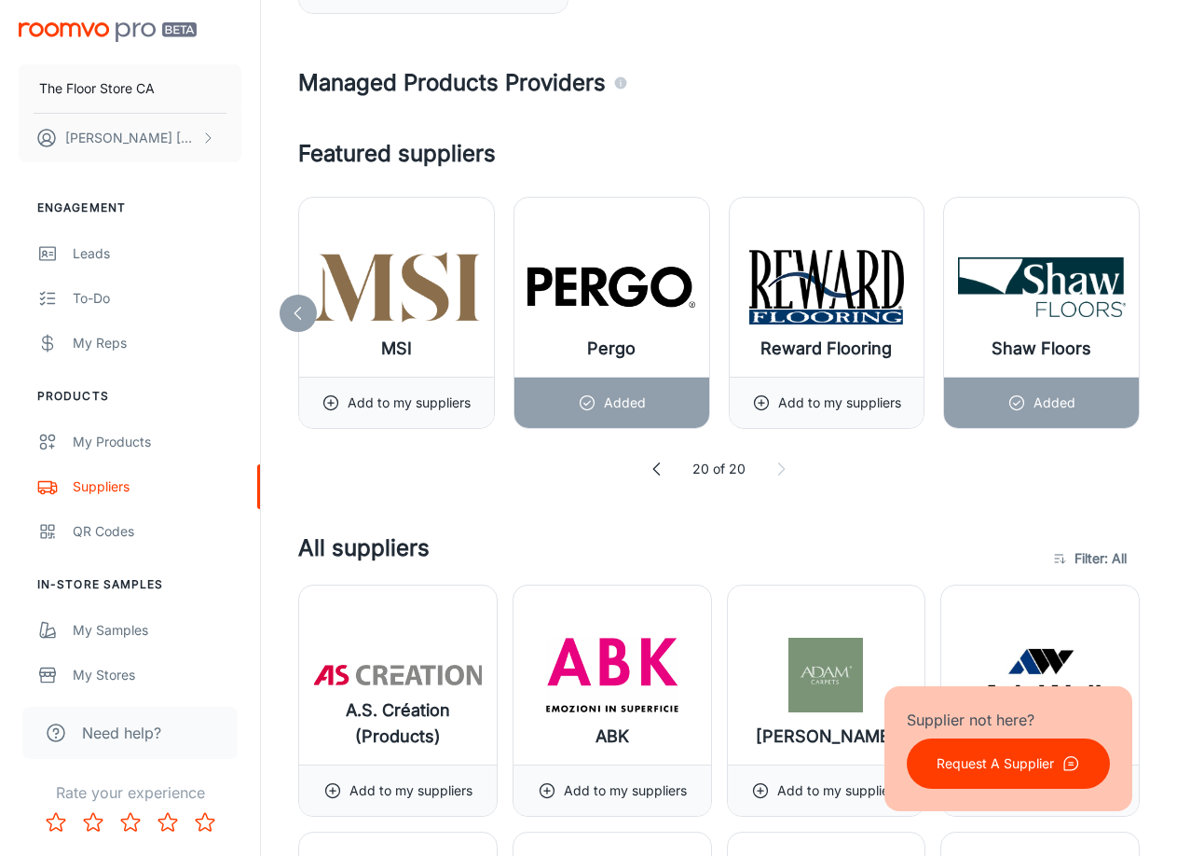
click at [657, 474] on icon at bounding box center [657, 469] width 19 height 19
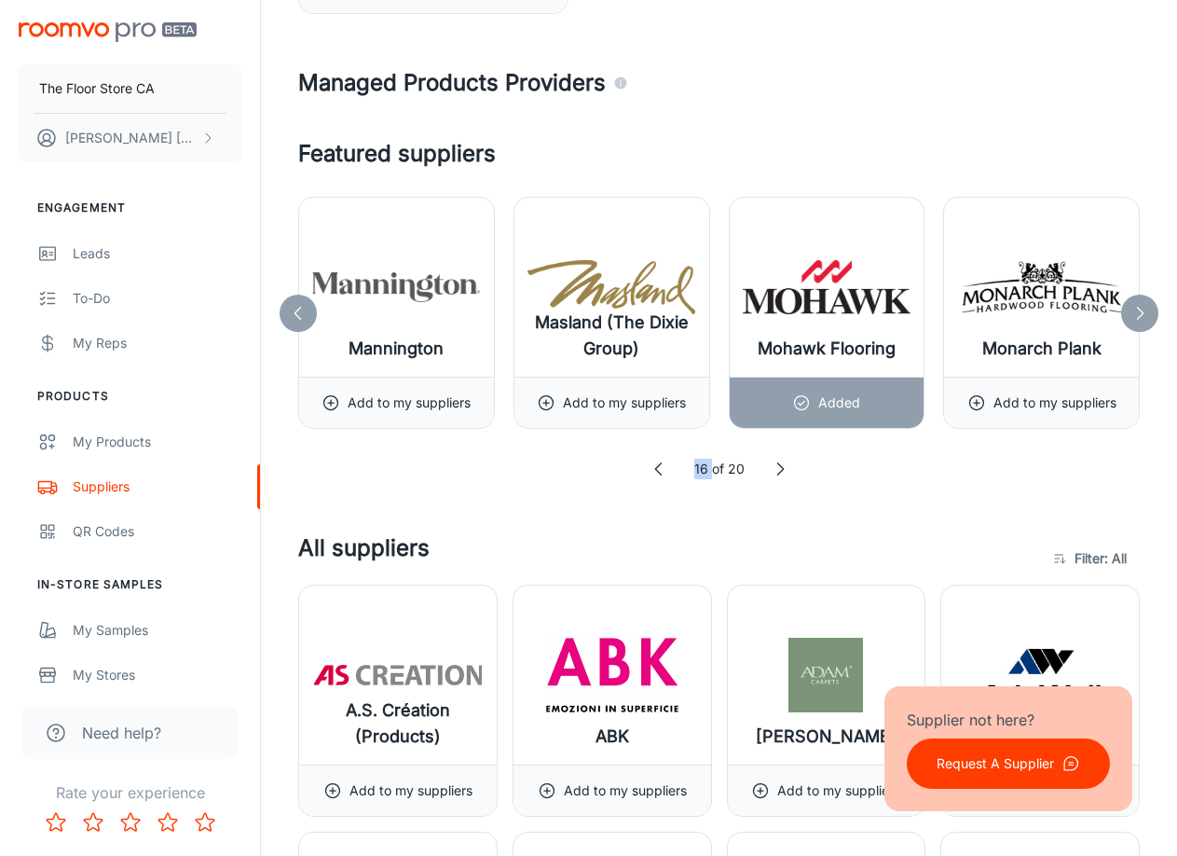
click at [657, 474] on icon at bounding box center [659, 469] width 19 height 19
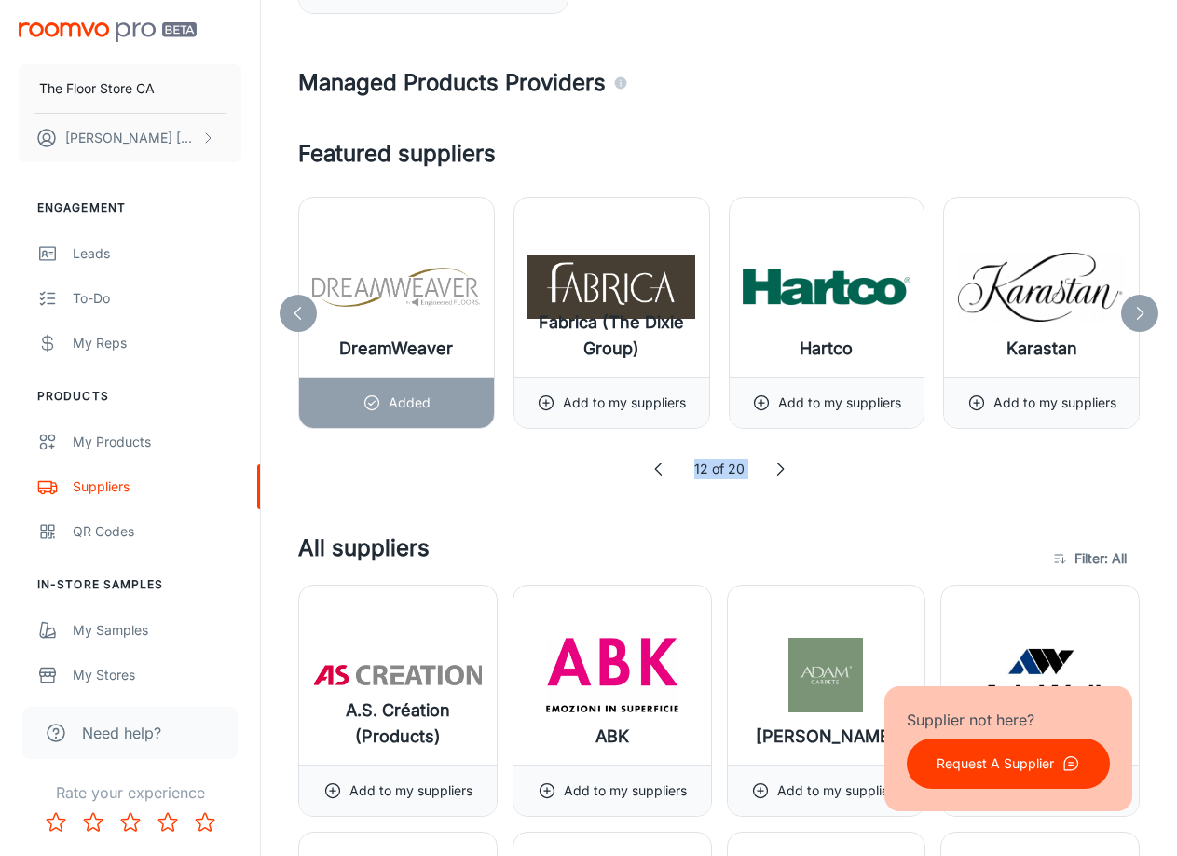
click at [657, 474] on icon at bounding box center [659, 469] width 19 height 19
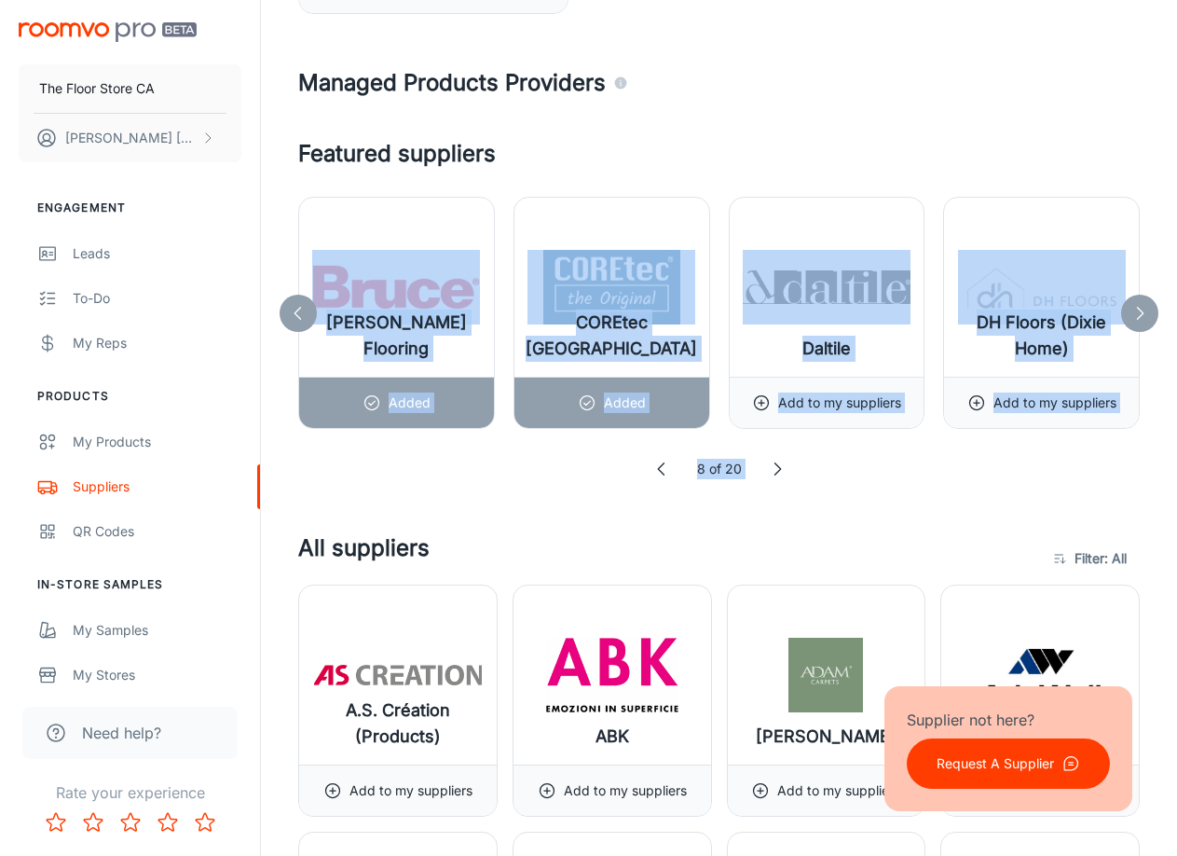
click at [657, 474] on icon at bounding box center [661, 469] width 19 height 19
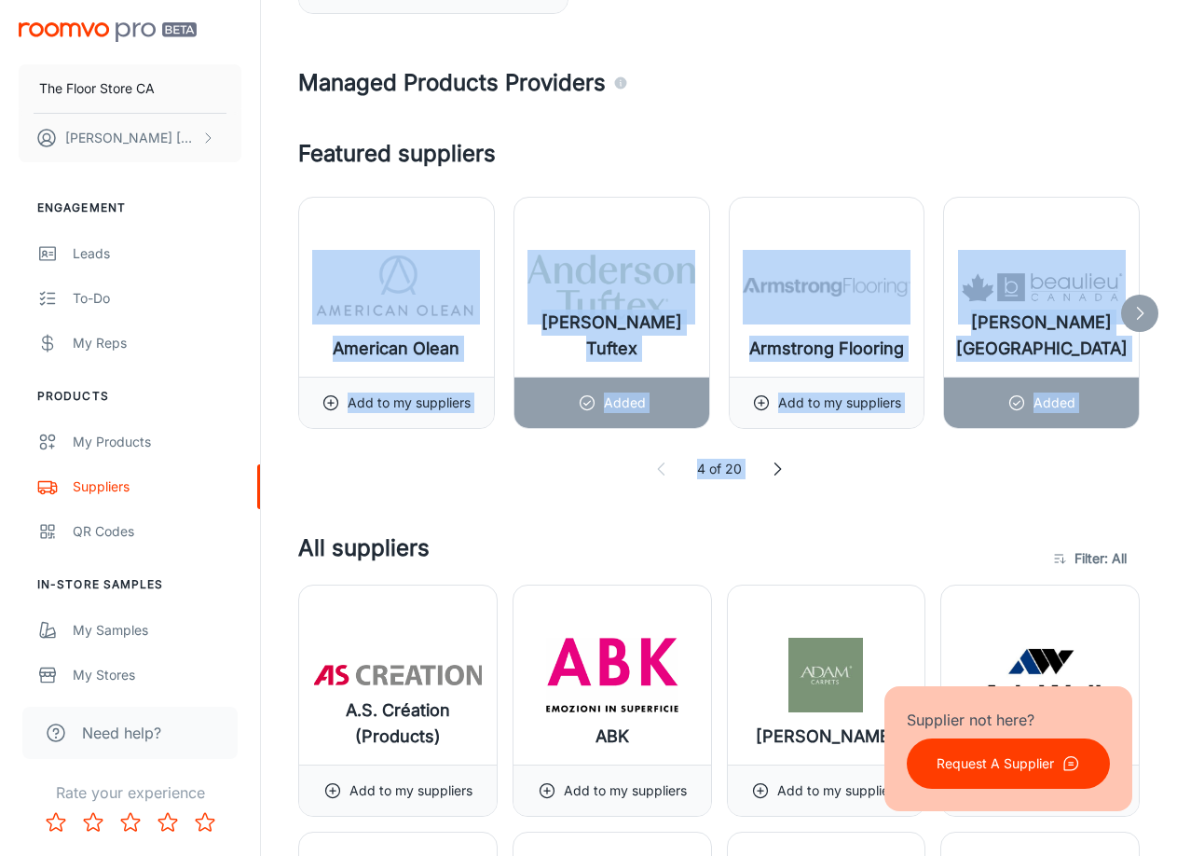
click at [657, 474] on icon at bounding box center [661, 469] width 19 height 19
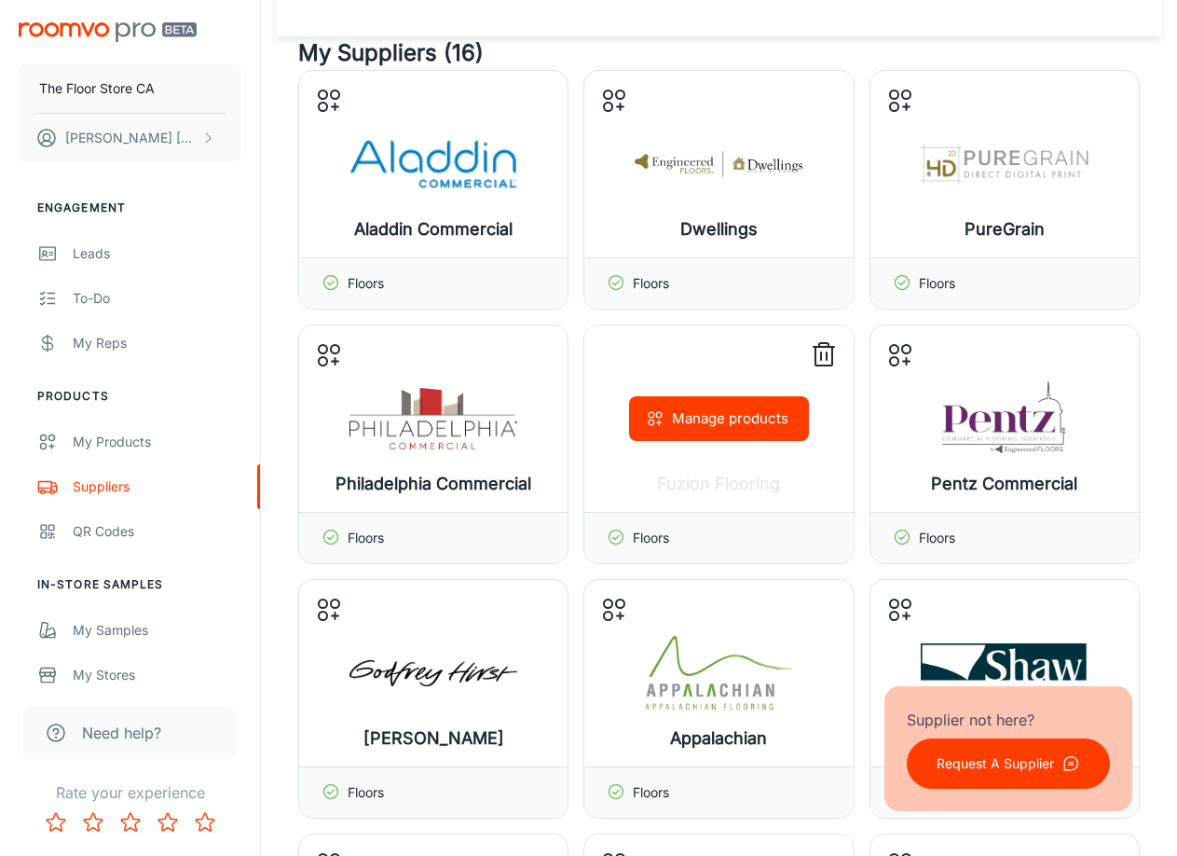
scroll to position [0, 0]
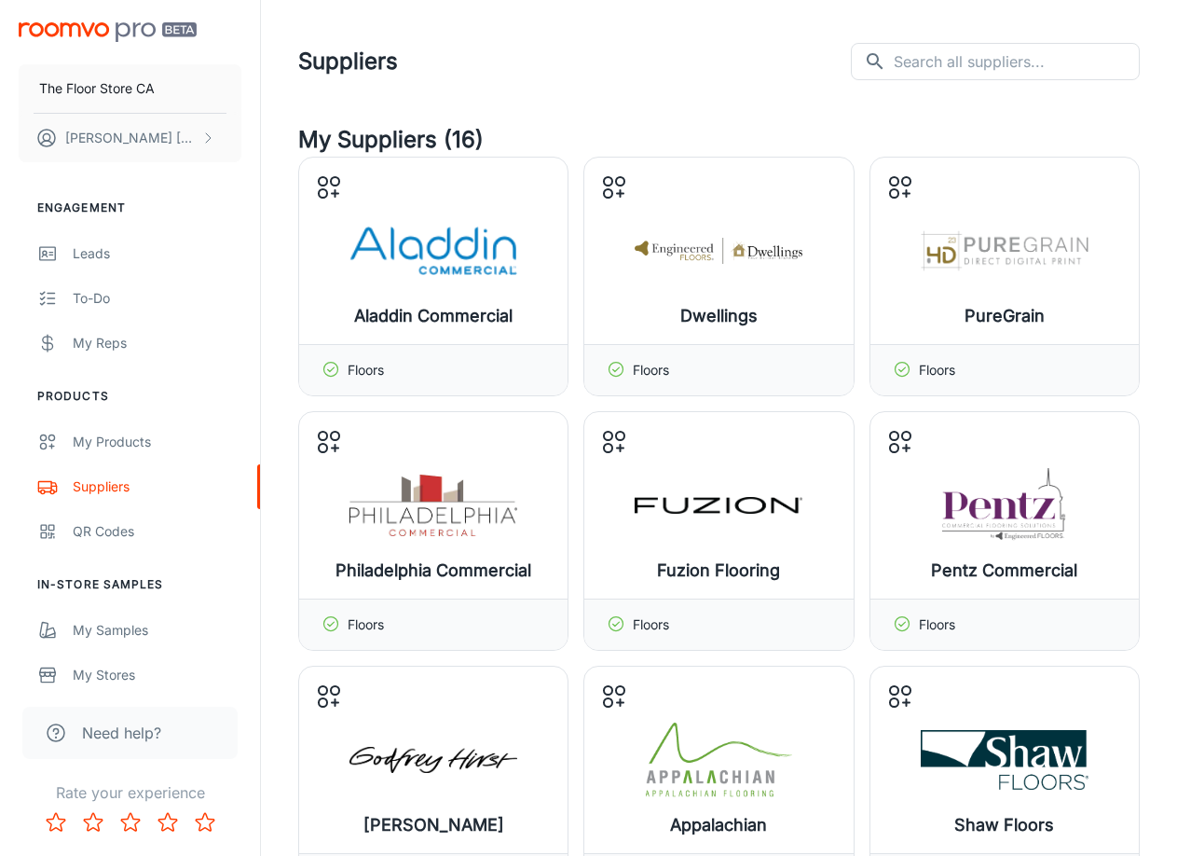
click at [642, 117] on header "Suppliers ​ ​" at bounding box center [719, 61] width 886 height 123
